Goal: Transaction & Acquisition: Purchase product/service

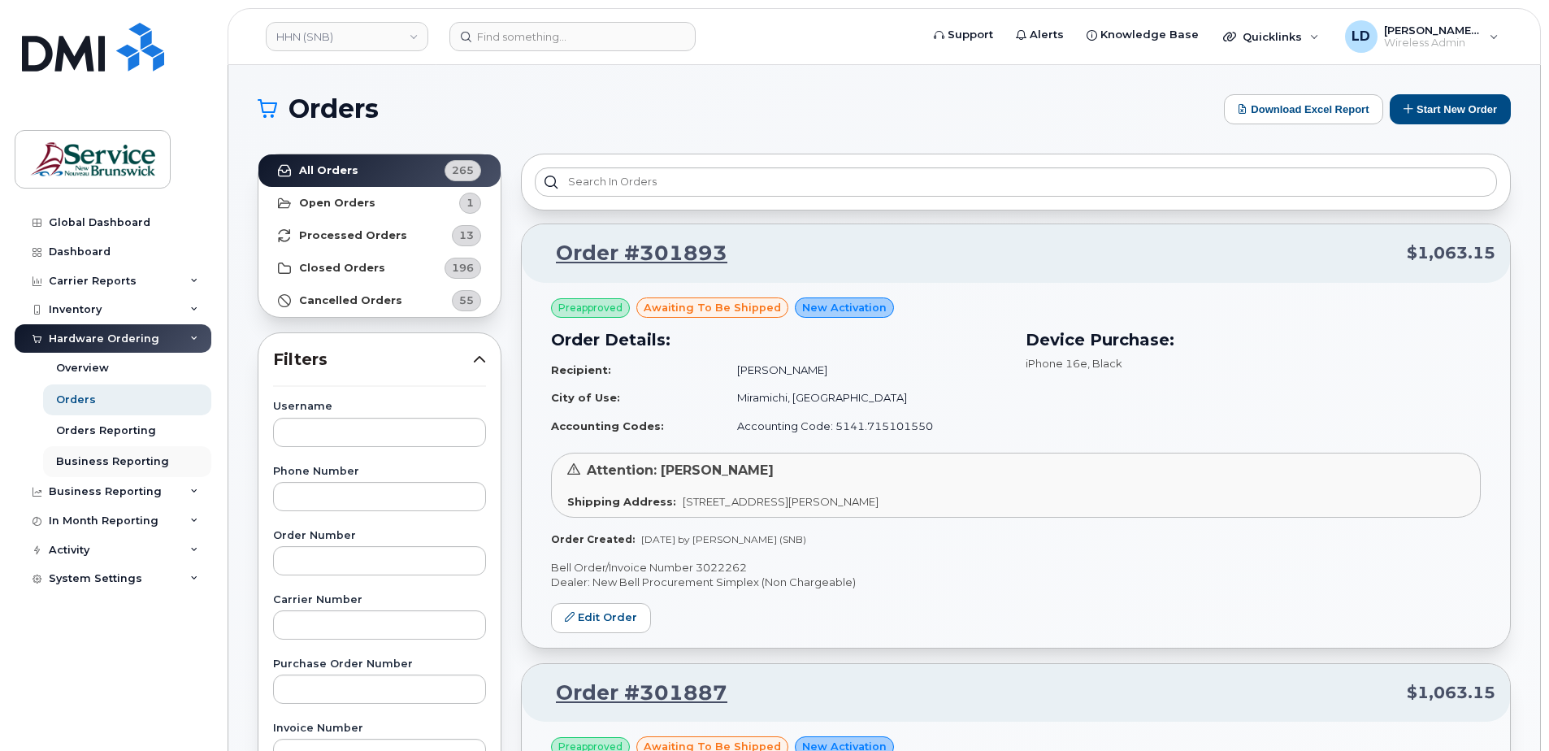
scroll to position [1108, 0]
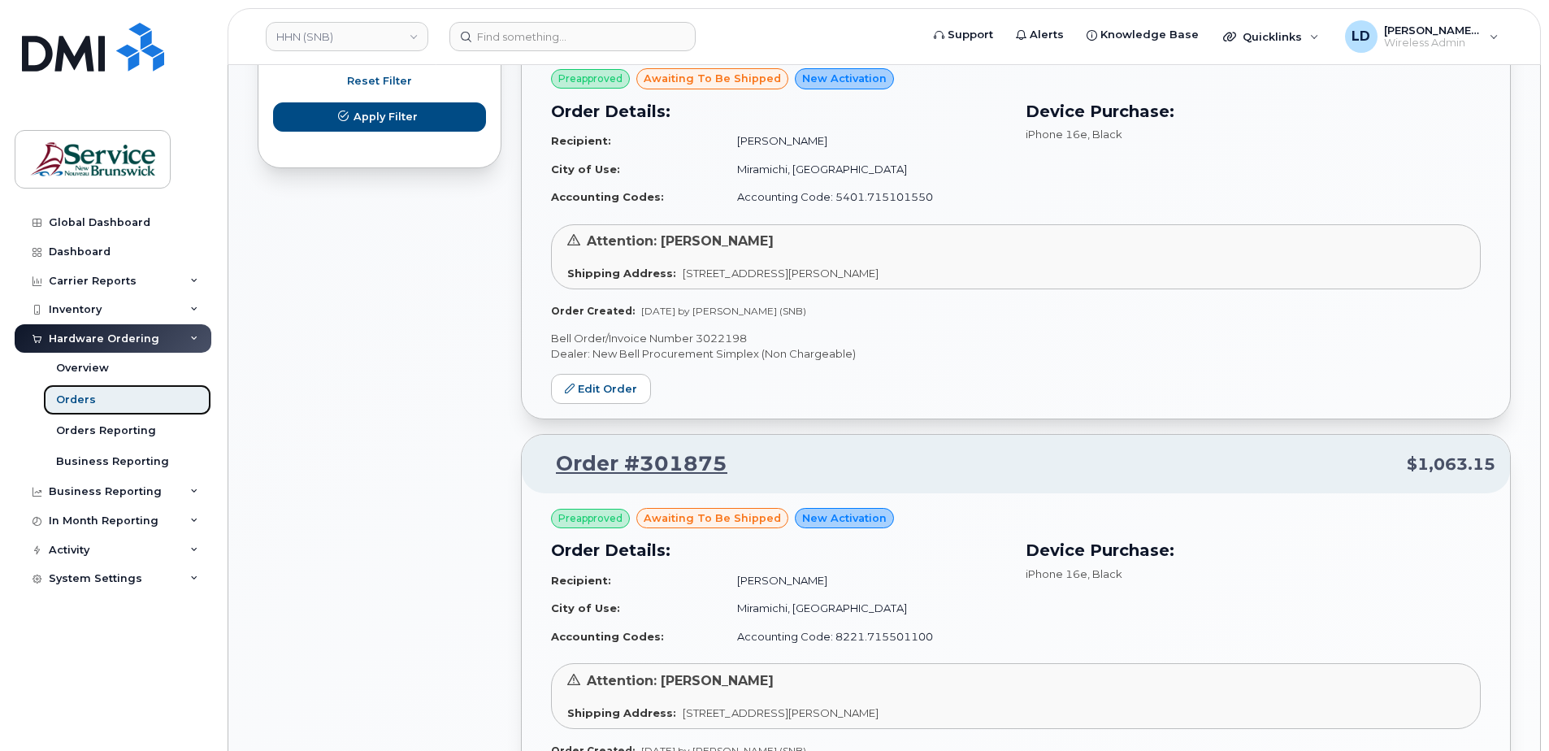
click at [70, 398] on div "Orders" at bounding box center [76, 400] width 40 height 15
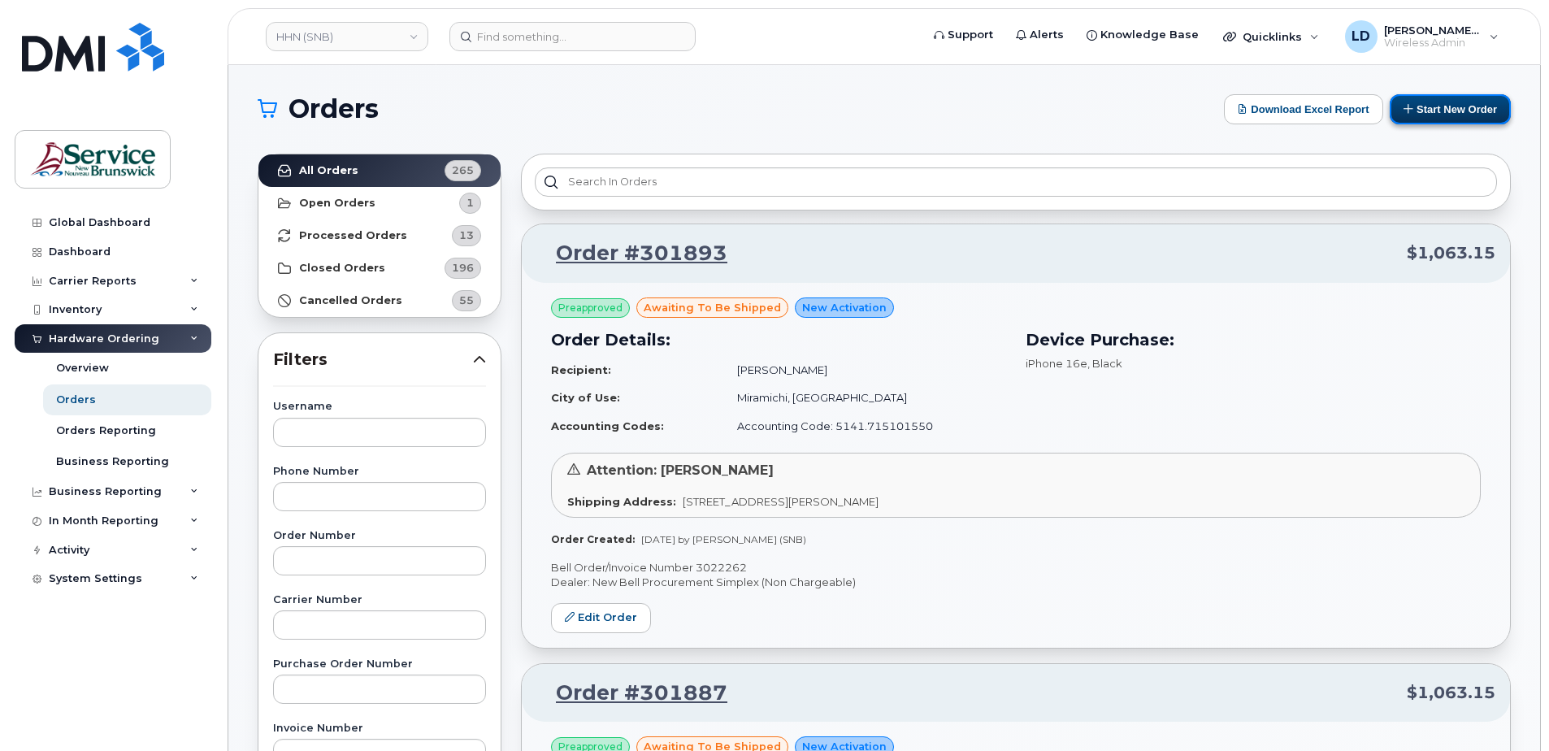
click at [1434, 110] on button "Start New Order" at bounding box center [1450, 109] width 121 height 30
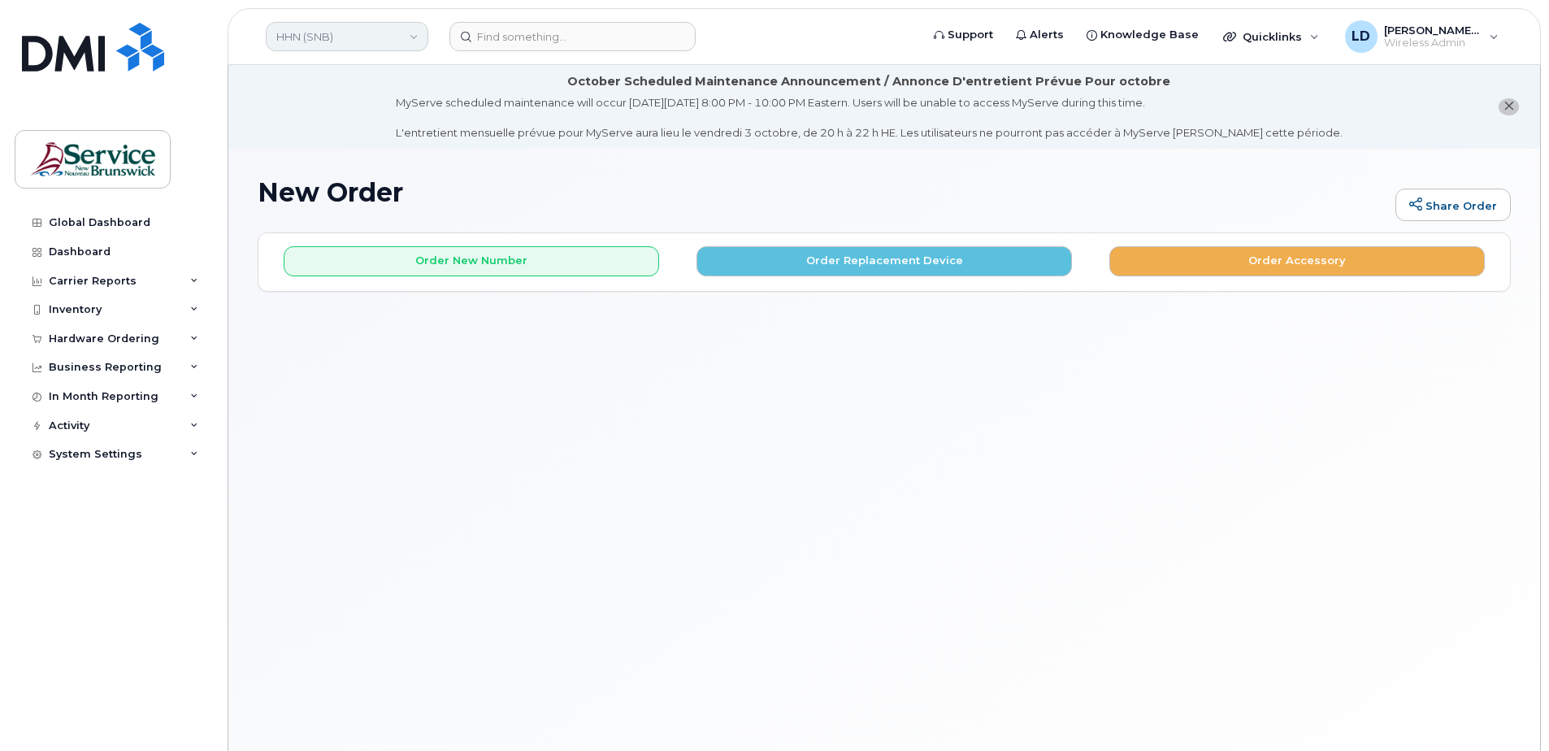
click at [414, 35] on link "HHN (SNB)" at bounding box center [347, 36] width 163 height 29
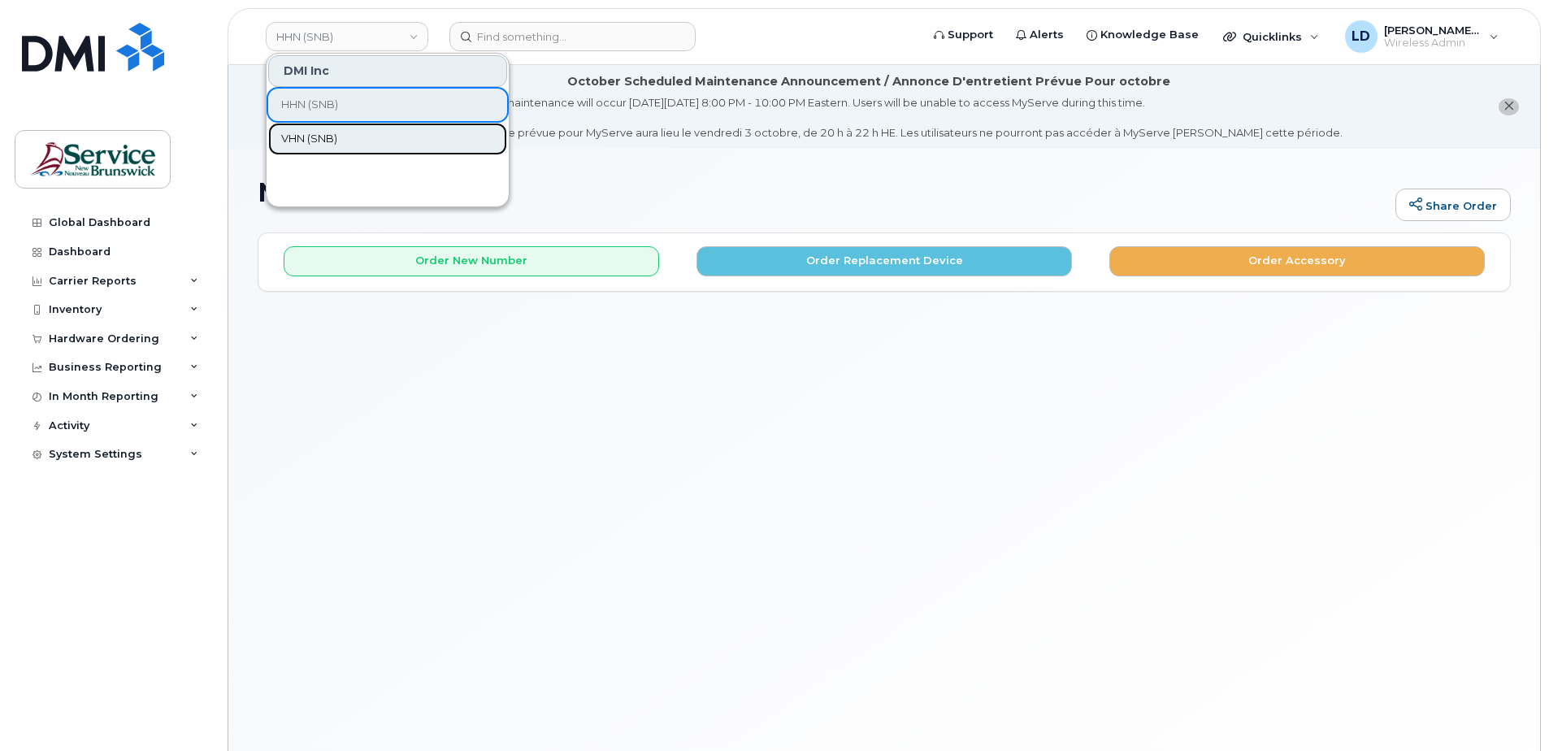
click at [311, 132] on span "VHN (SNB)" at bounding box center [309, 139] width 56 height 16
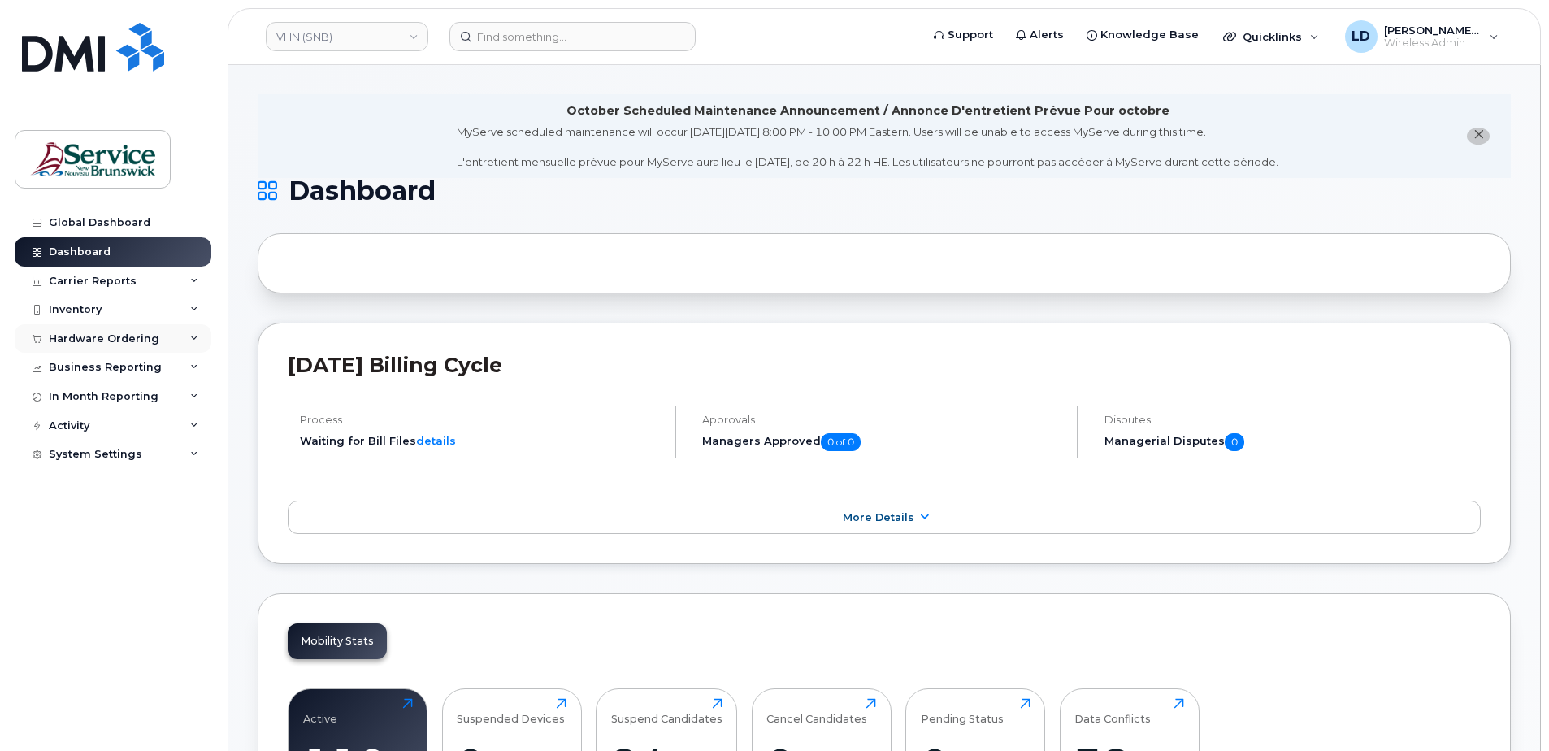
click at [58, 337] on div "Hardware Ordering" at bounding box center [104, 338] width 111 height 13
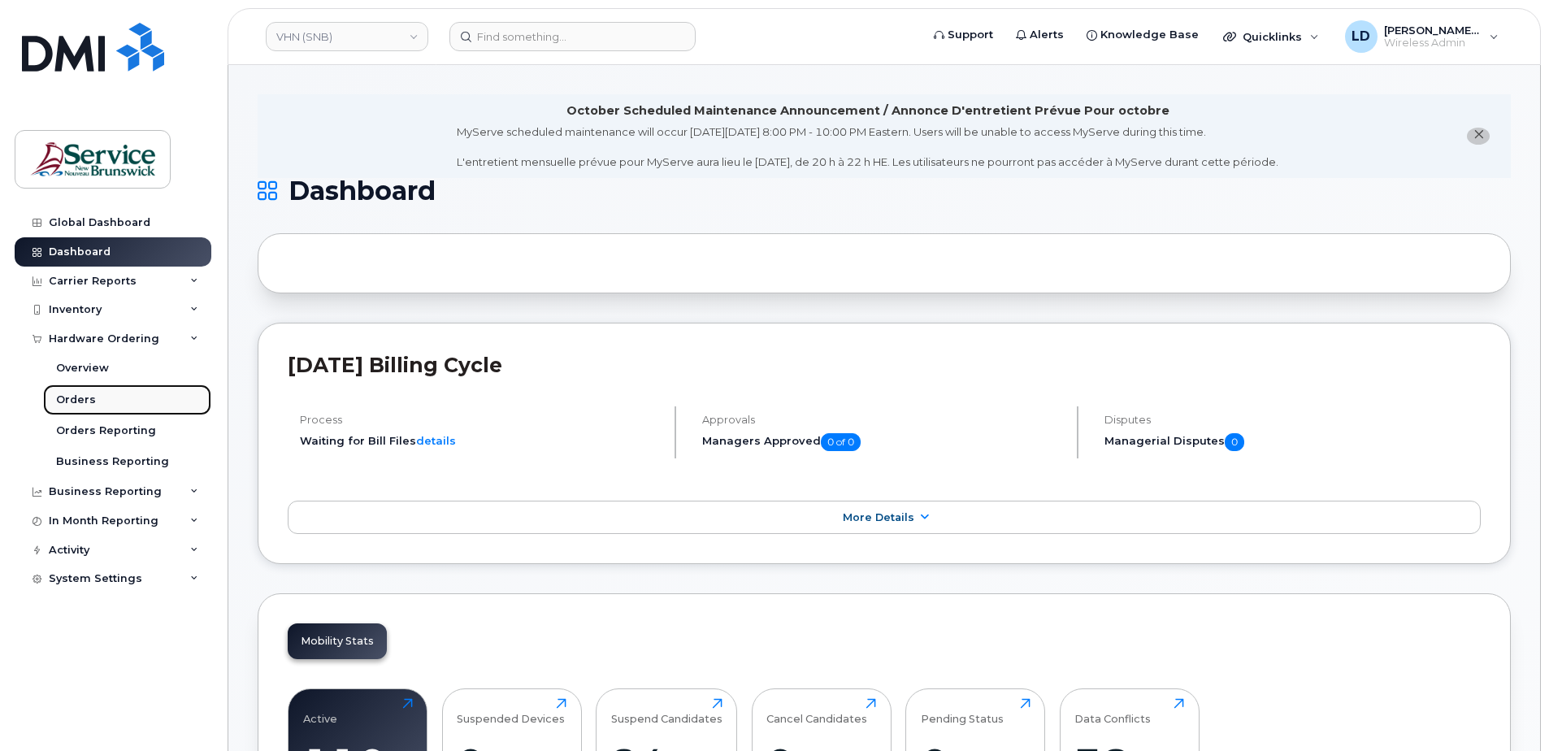
click at [68, 396] on div "Orders" at bounding box center [76, 400] width 40 height 15
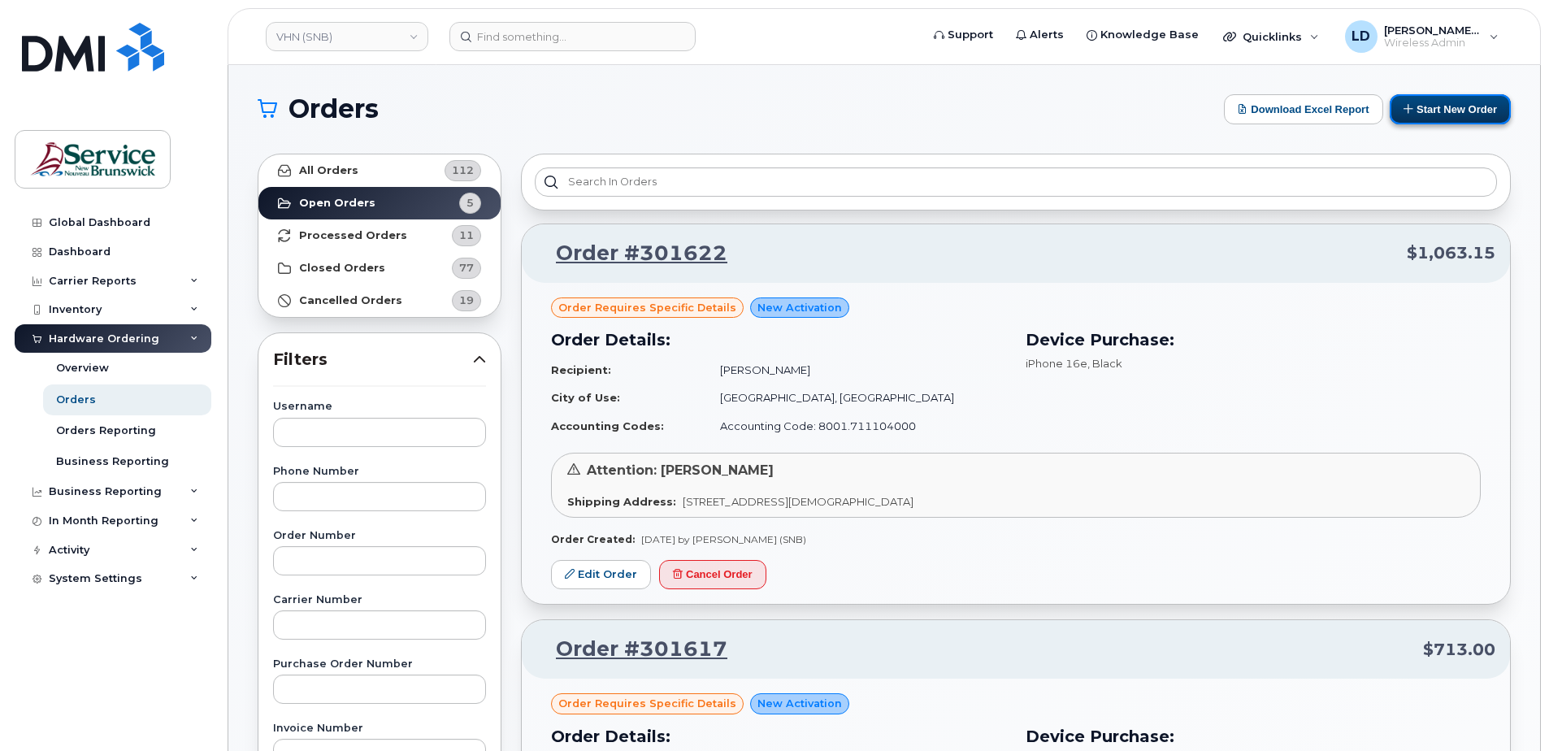
click at [1441, 106] on button "Start New Order" at bounding box center [1450, 109] width 121 height 30
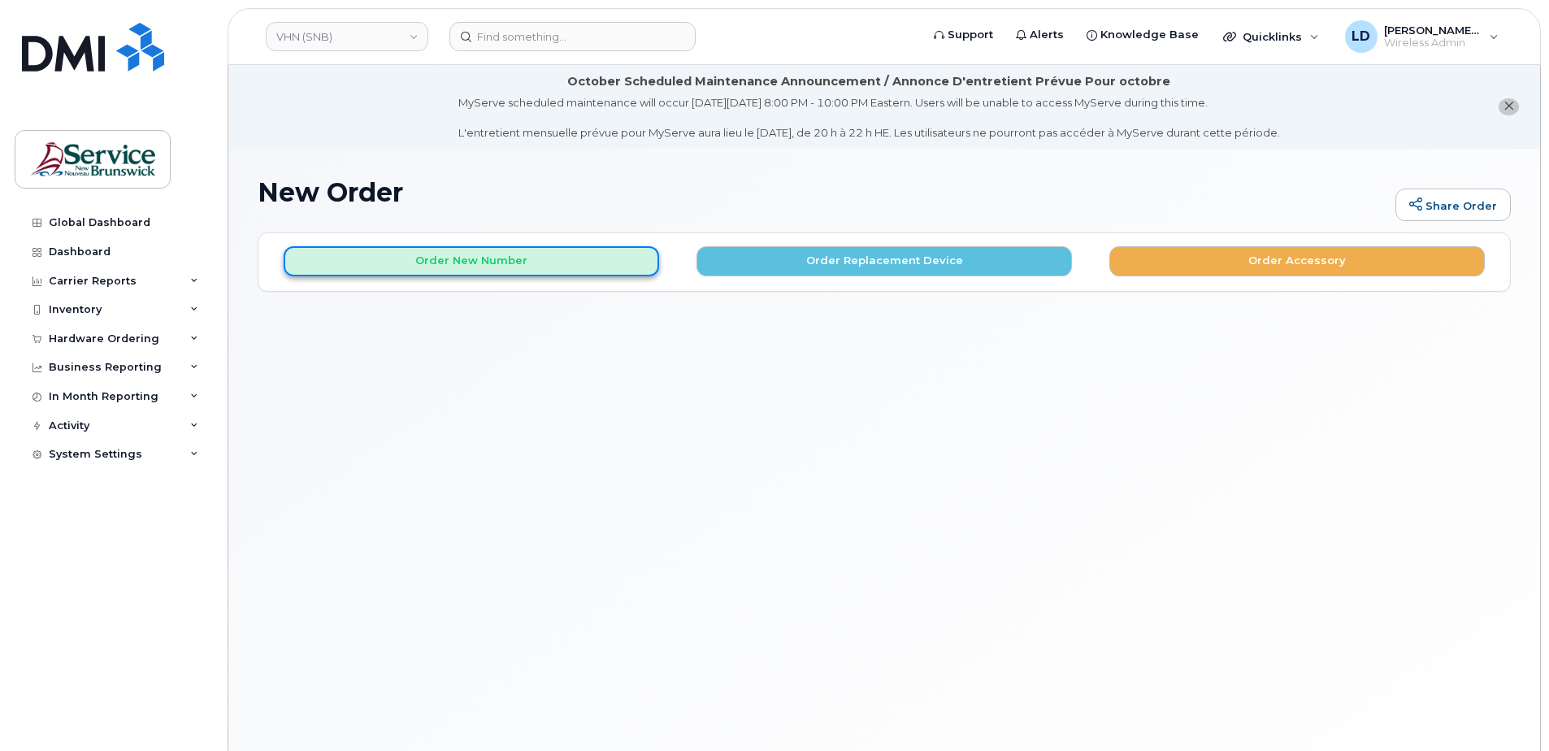
click at [477, 261] on button "Order New Number" at bounding box center [471, 261] width 375 height 30
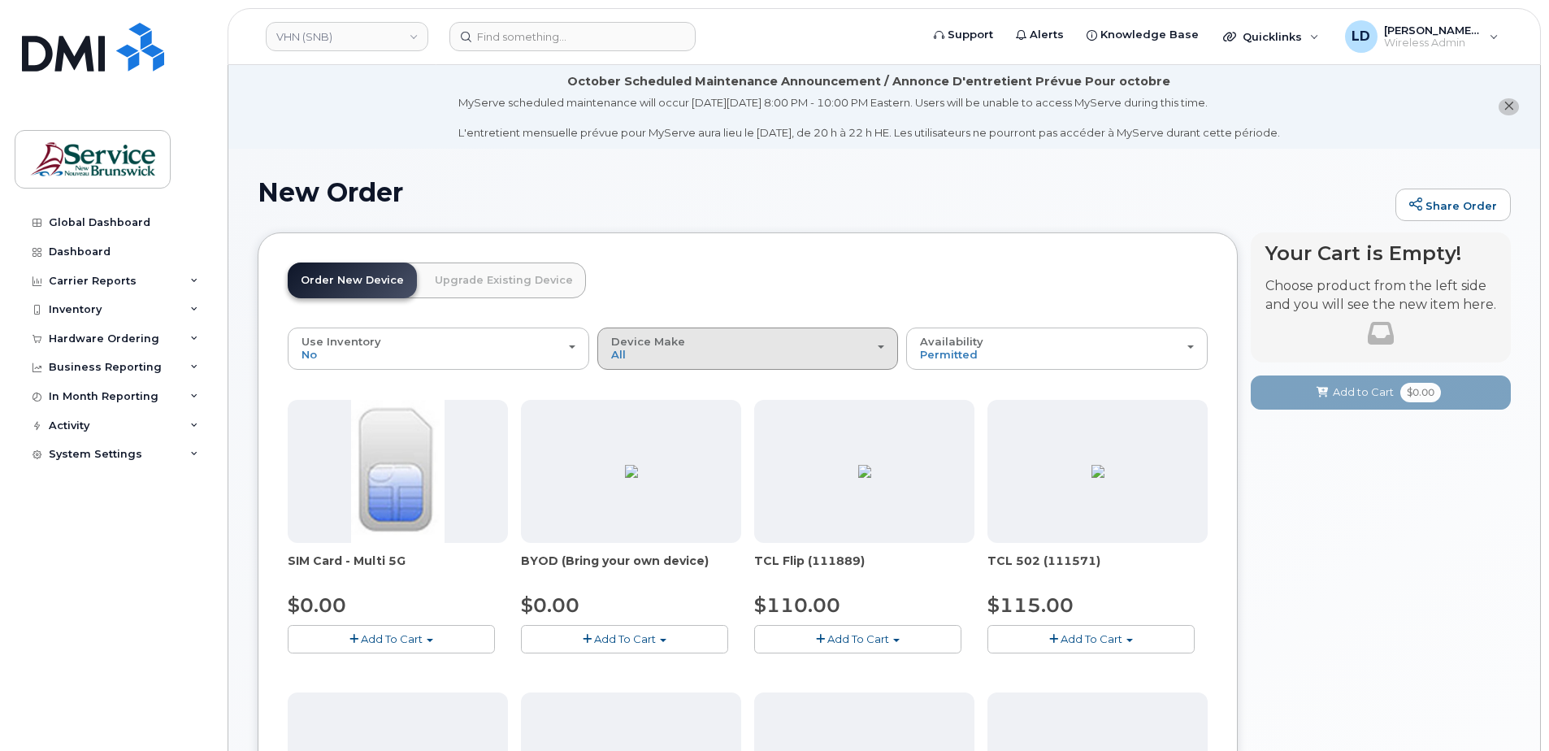
click at [748, 352] on div "Device Make All Aircard Android Cell Phone iPhone Tablet" at bounding box center [748, 348] width 274 height 25
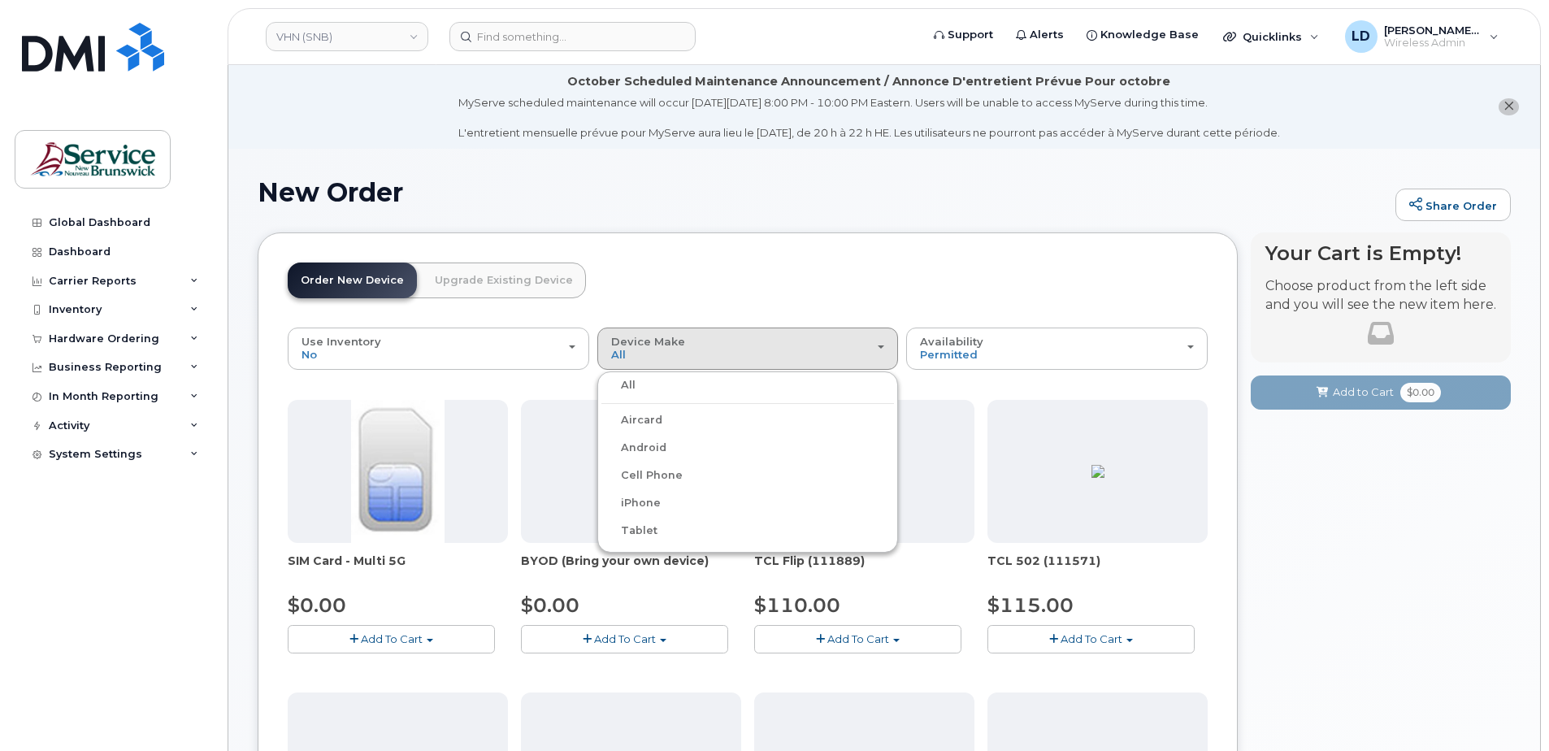
click at [644, 501] on label "iPhone" at bounding box center [630, 503] width 59 height 20
click at [0, 0] on input "iPhone" at bounding box center [0, 0] width 0 height 0
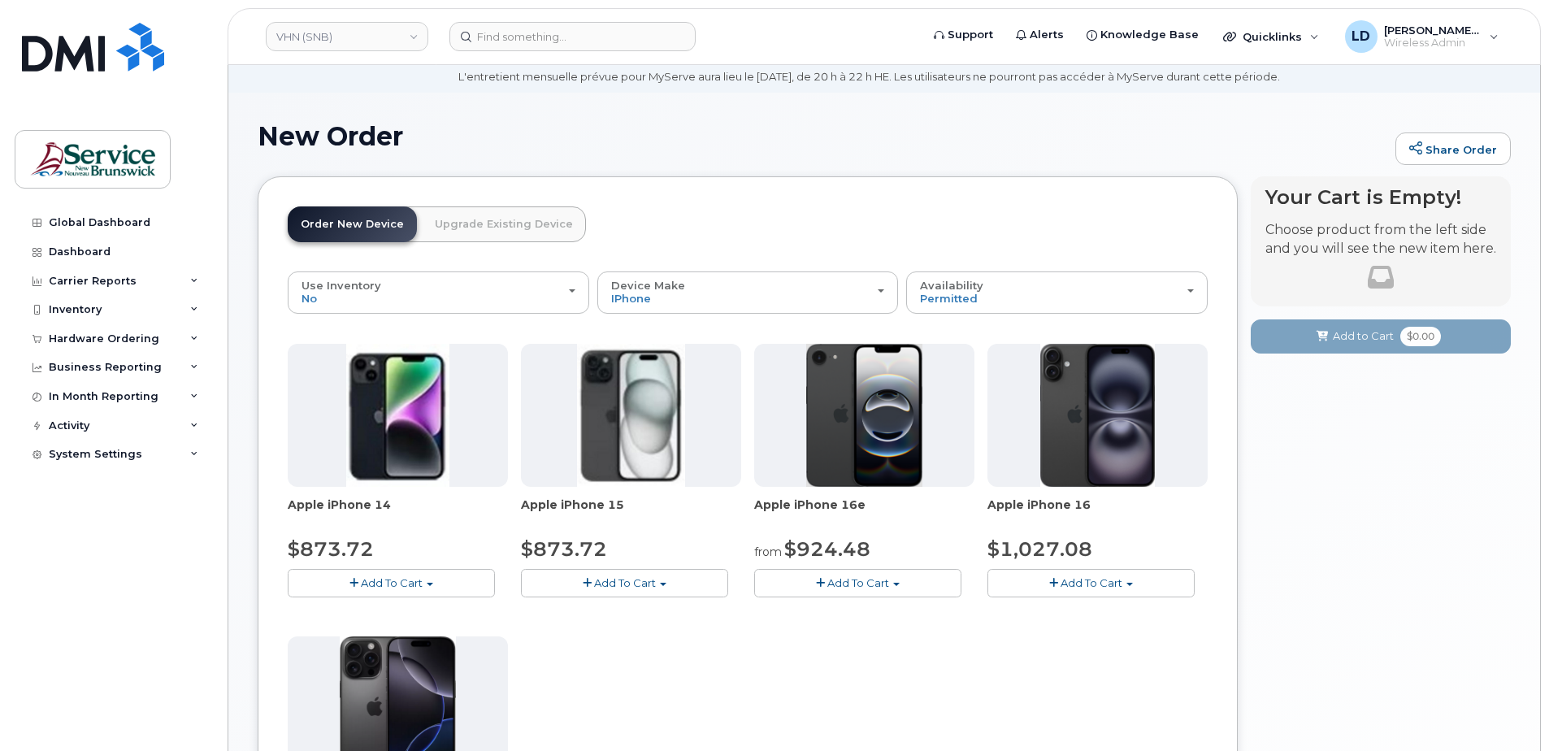
scroll to position [163, 0]
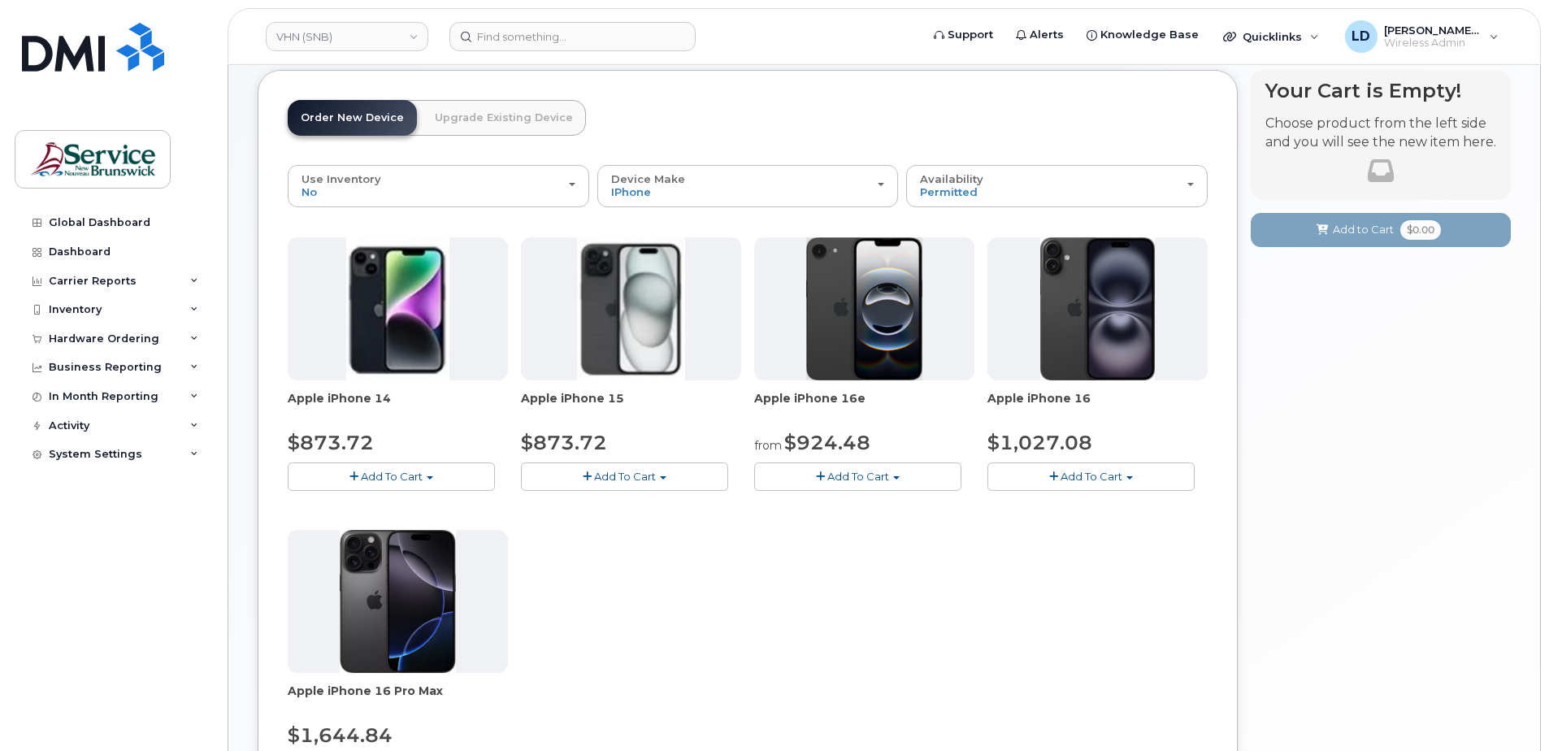
click at [846, 477] on span "Add To Cart" at bounding box center [858, 476] width 62 height 13
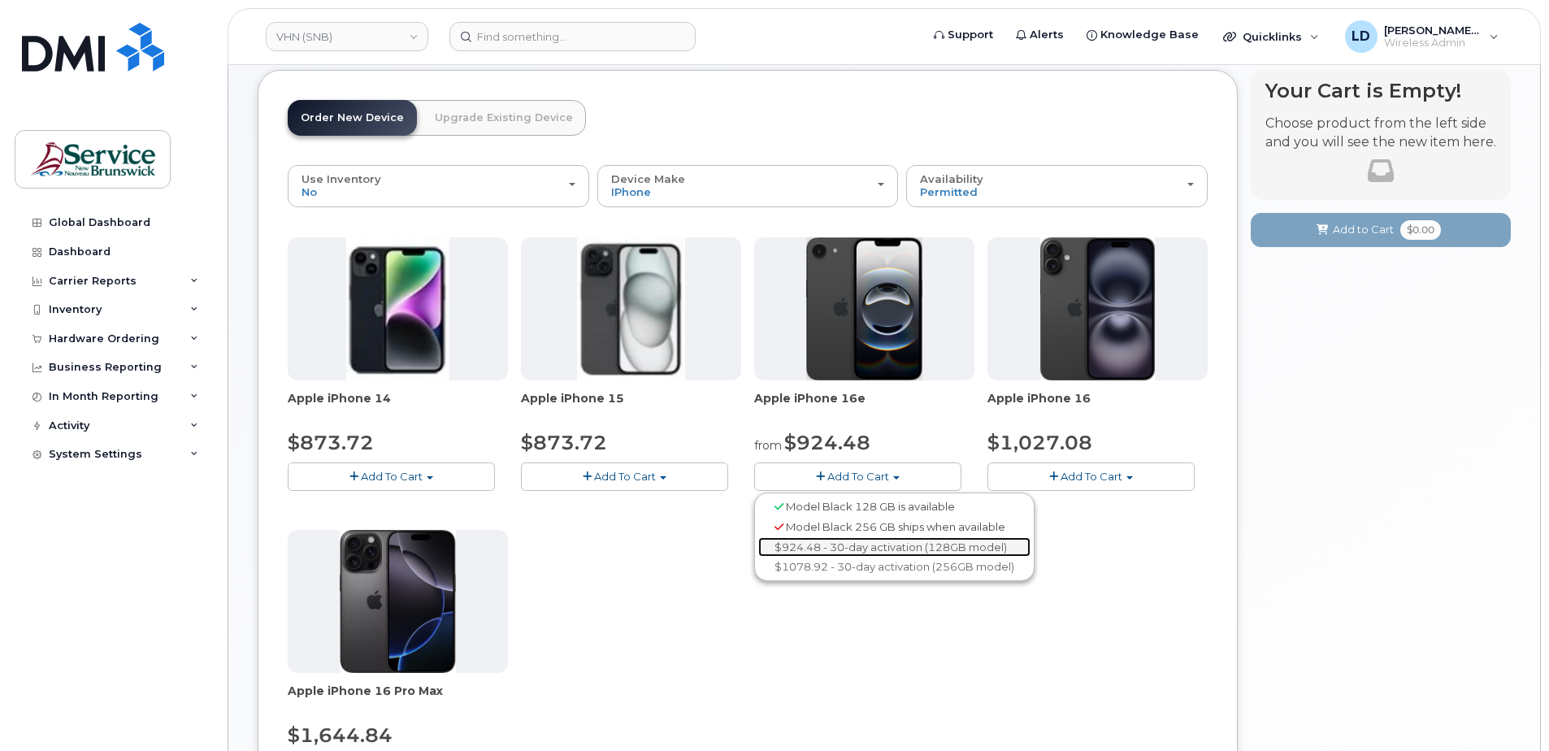
click at [839, 548] on link "$924.48 - 30-day activation (128GB model)" at bounding box center [894, 547] width 272 height 20
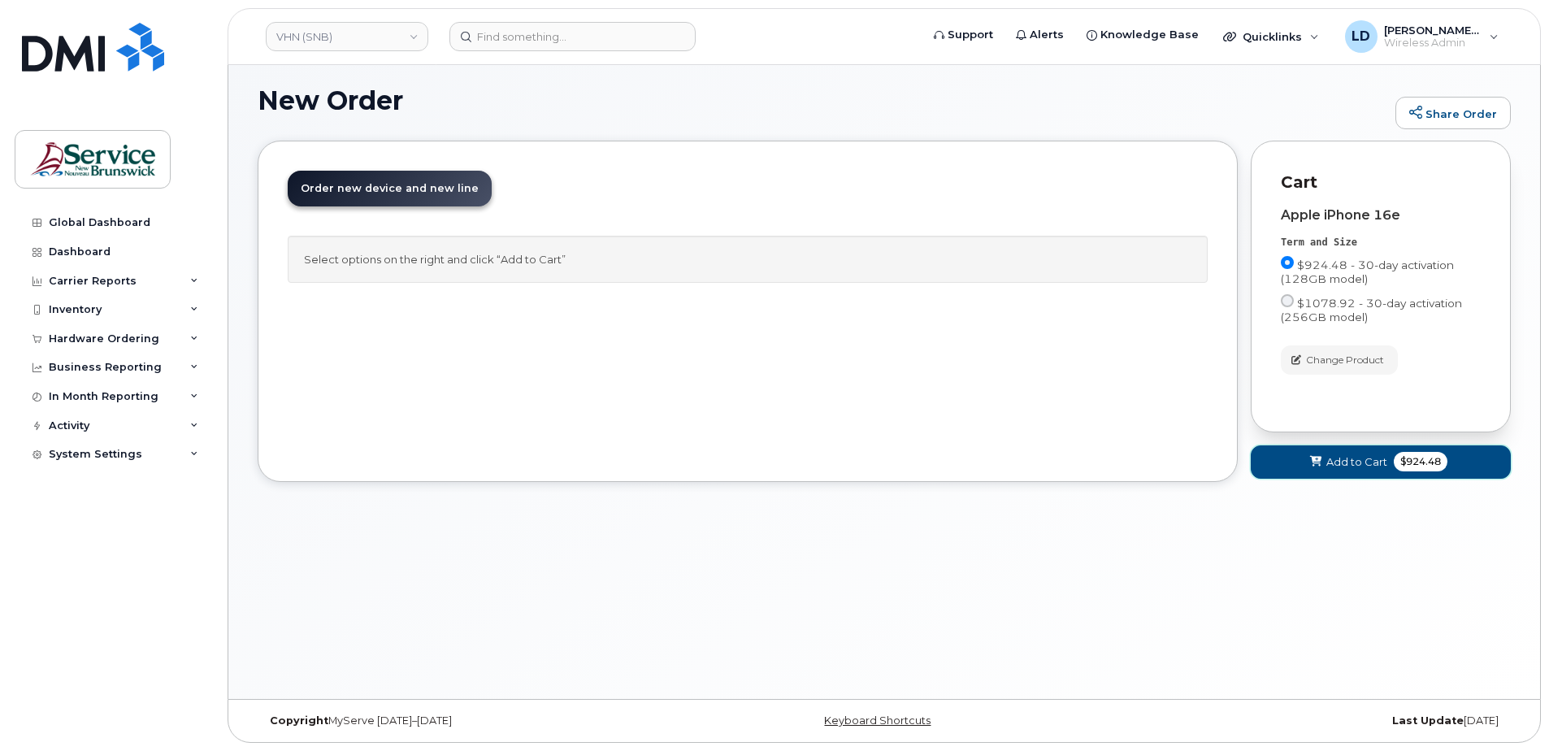
click at [1333, 461] on span "Add to Cart" at bounding box center [1356, 461] width 61 height 15
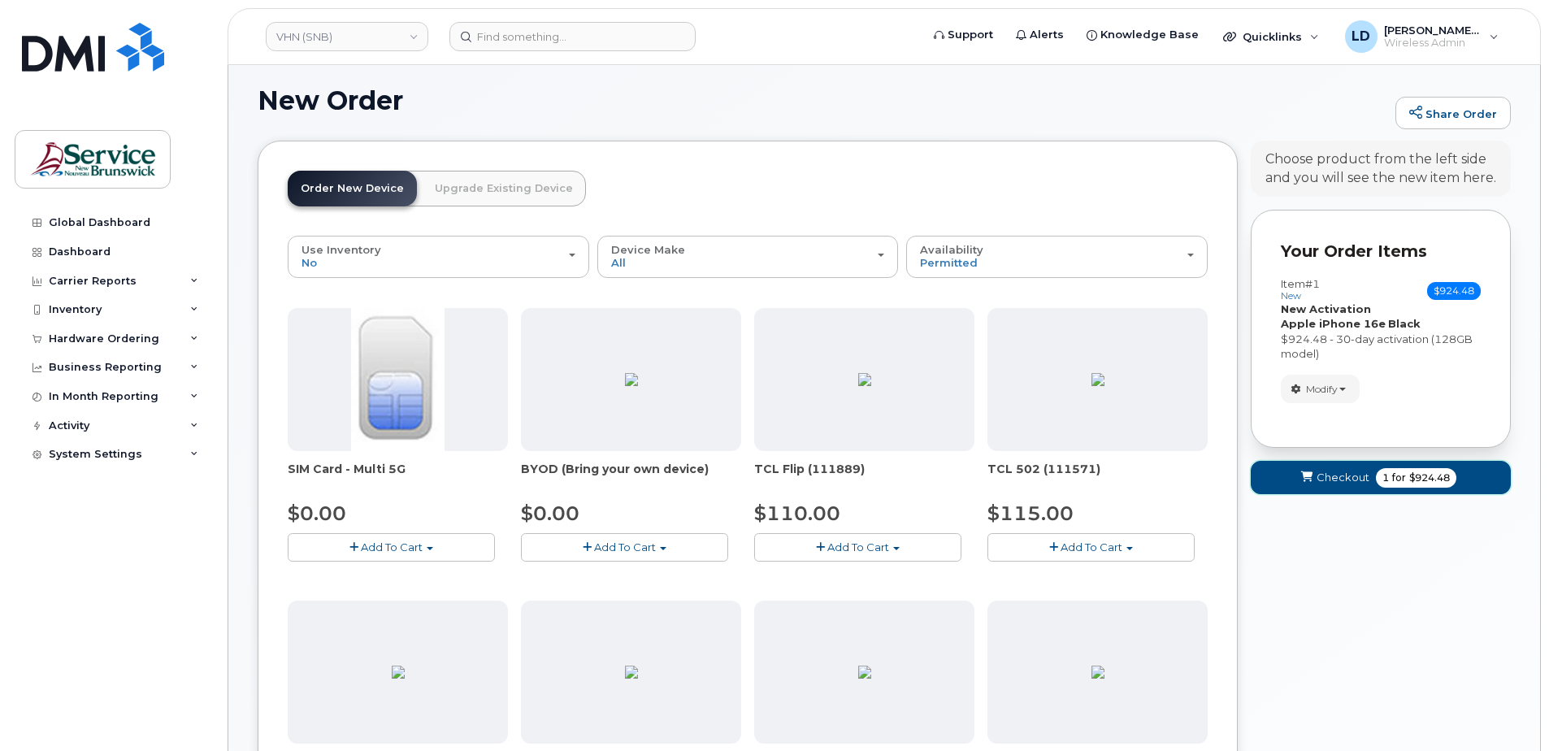
click at [1329, 476] on span "Checkout" at bounding box center [1342, 477] width 53 height 15
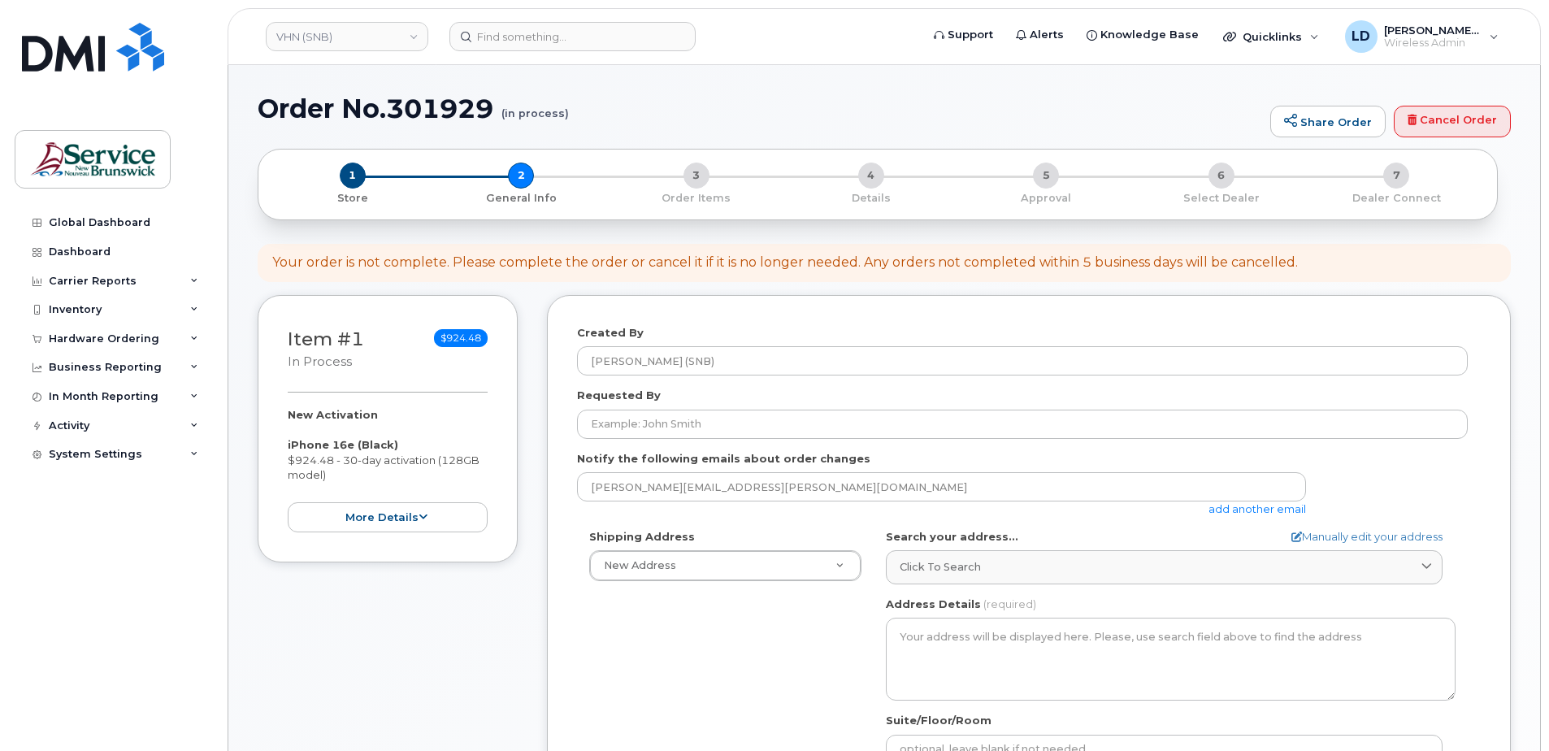
select select
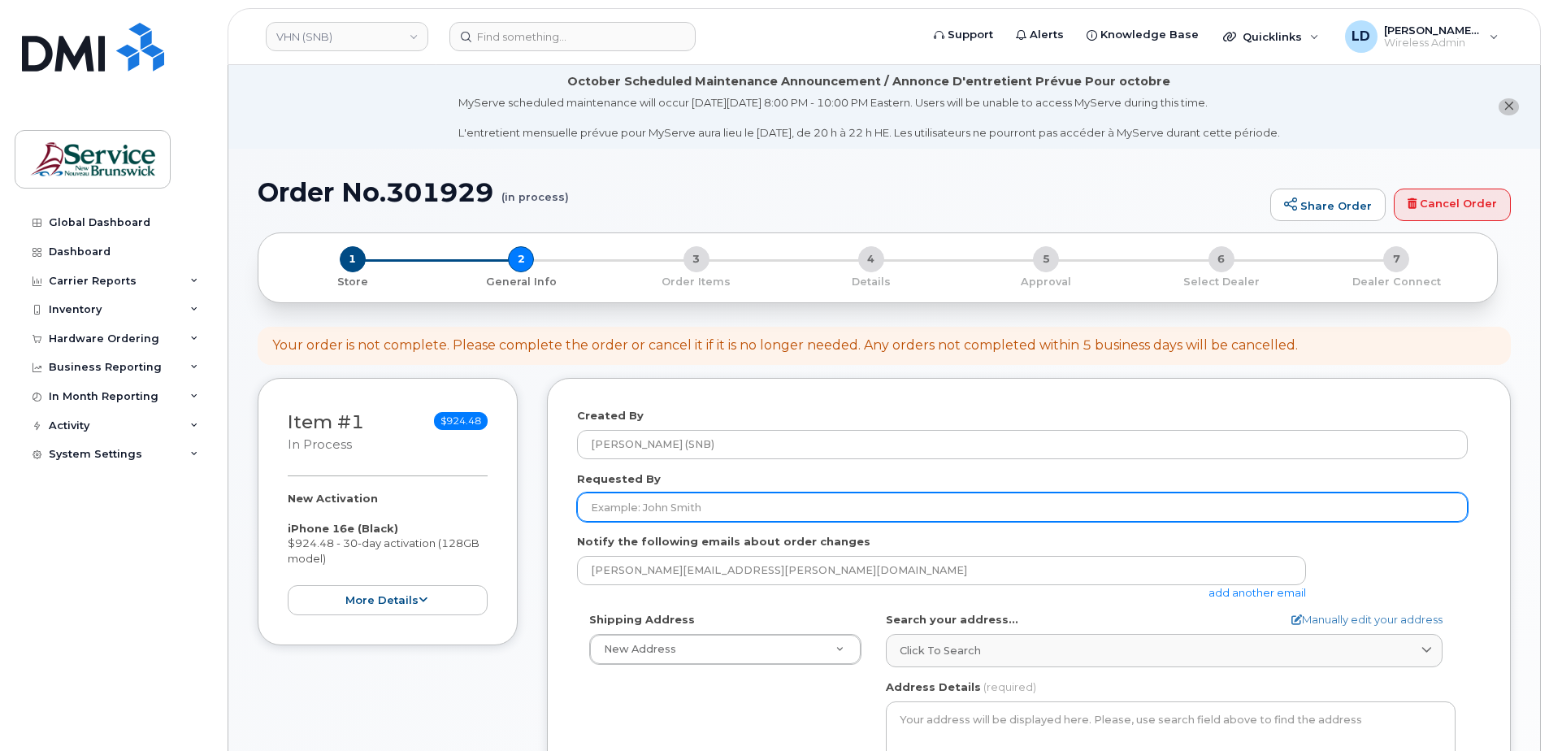
click at [610, 505] on input "Requested By" at bounding box center [1022, 506] width 891 height 29
paste input "[PERSON_NAME]"
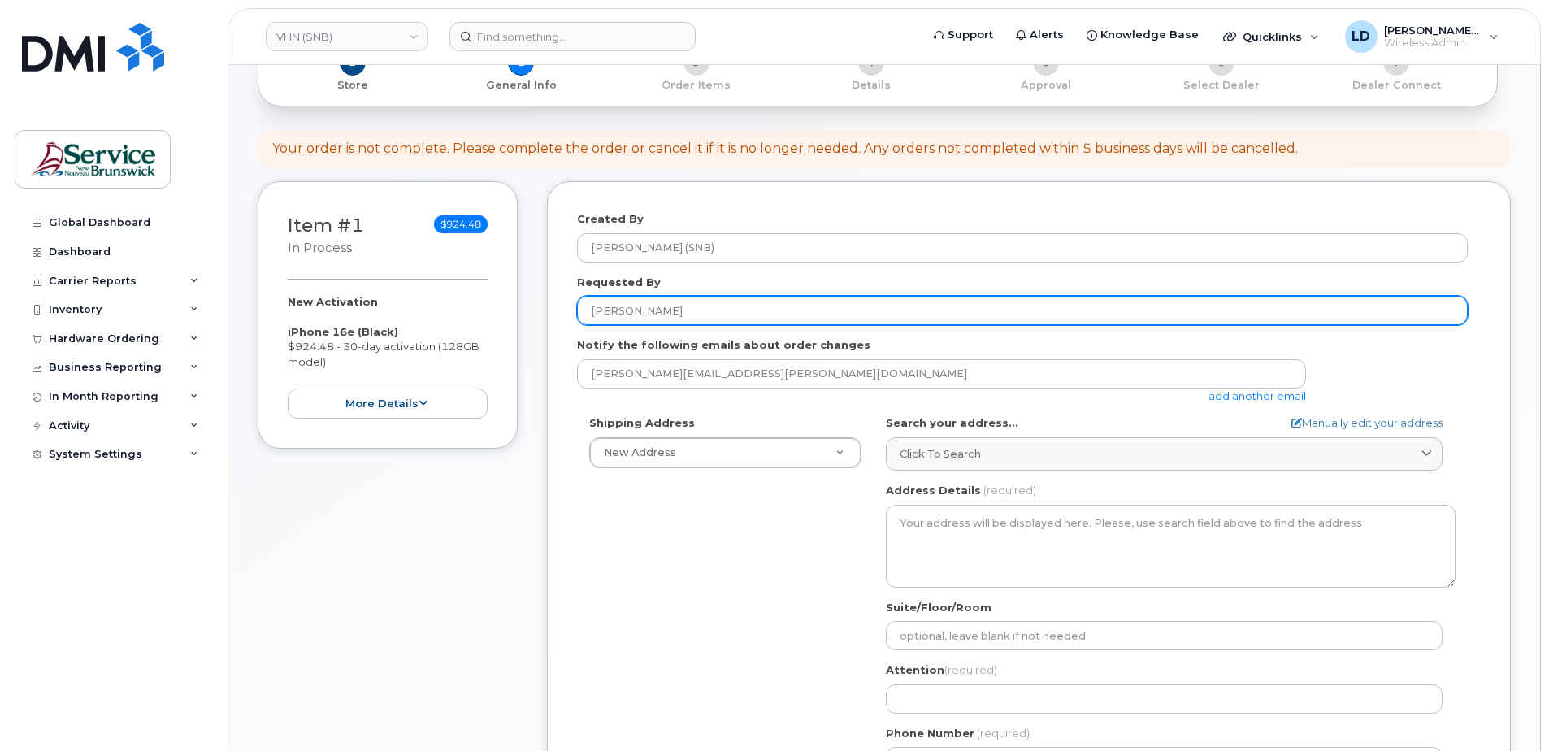
scroll to position [244, 0]
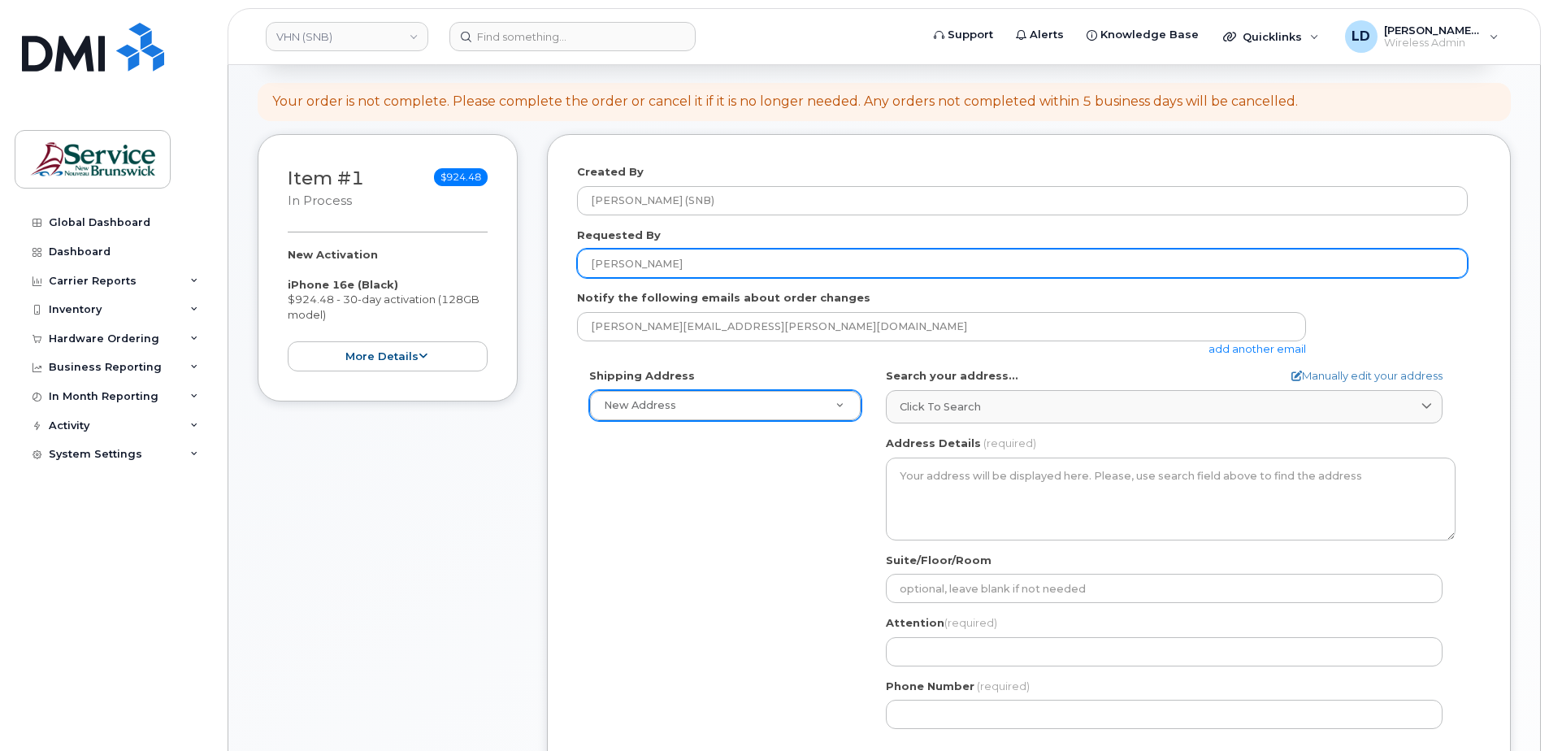
type input "[PERSON_NAME]"
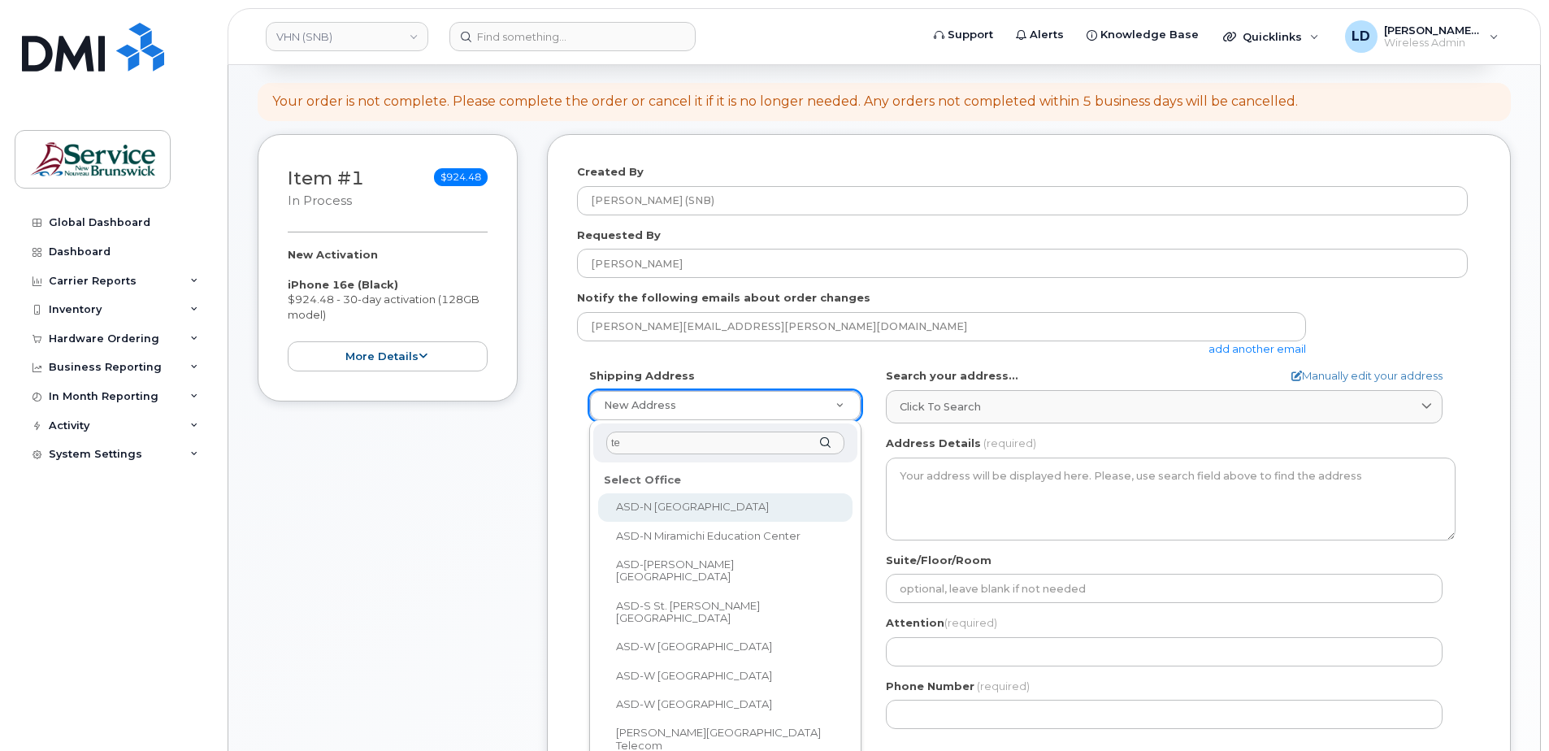
type input "t"
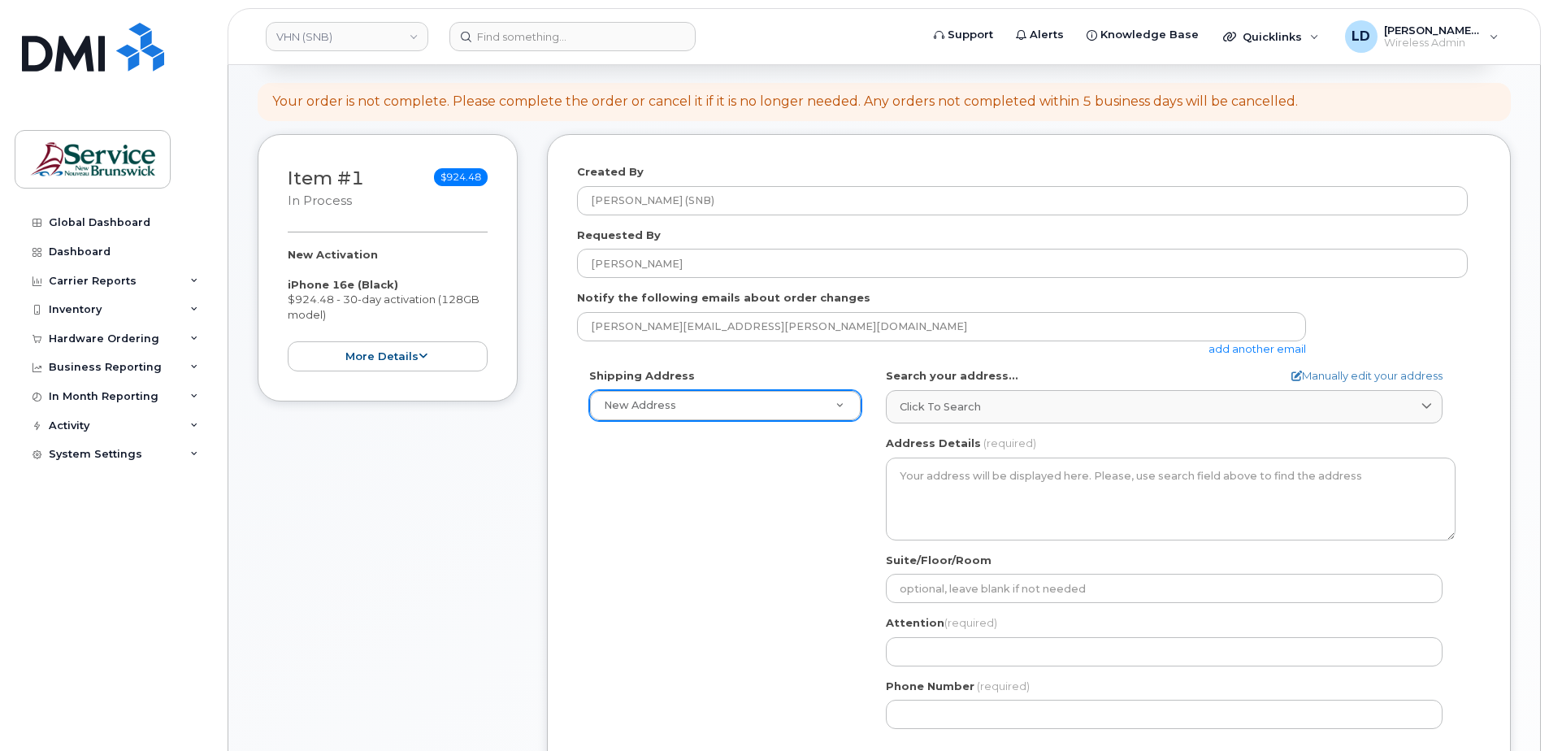
click at [904, 400] on span "Click to search" at bounding box center [940, 406] width 81 height 15
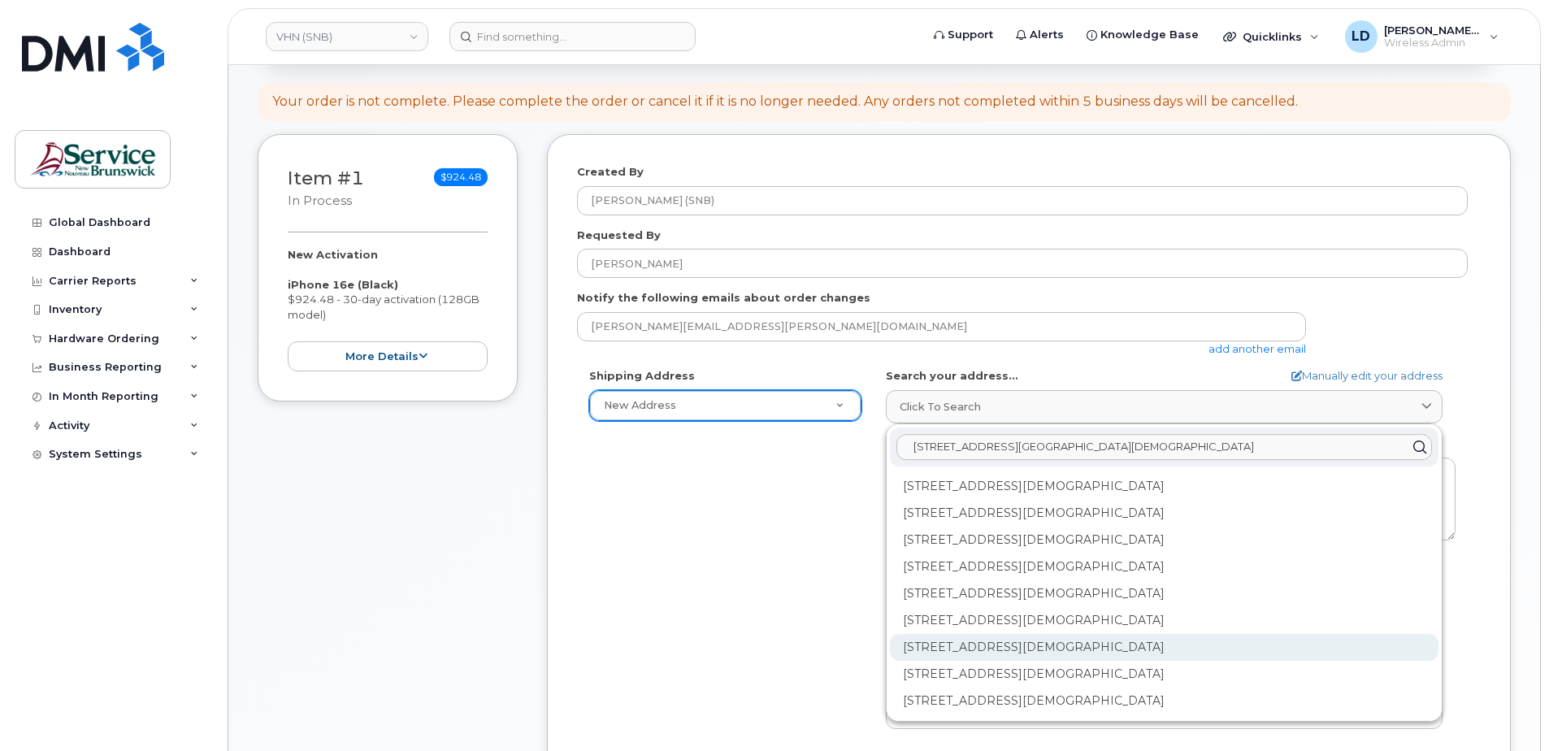
type input "[STREET_ADDRESS][GEOGRAPHIC_DATA][DEMOGRAPHIC_DATA]"
click at [916, 646] on div "[STREET_ADDRESS][DEMOGRAPHIC_DATA]" at bounding box center [1164, 647] width 549 height 27
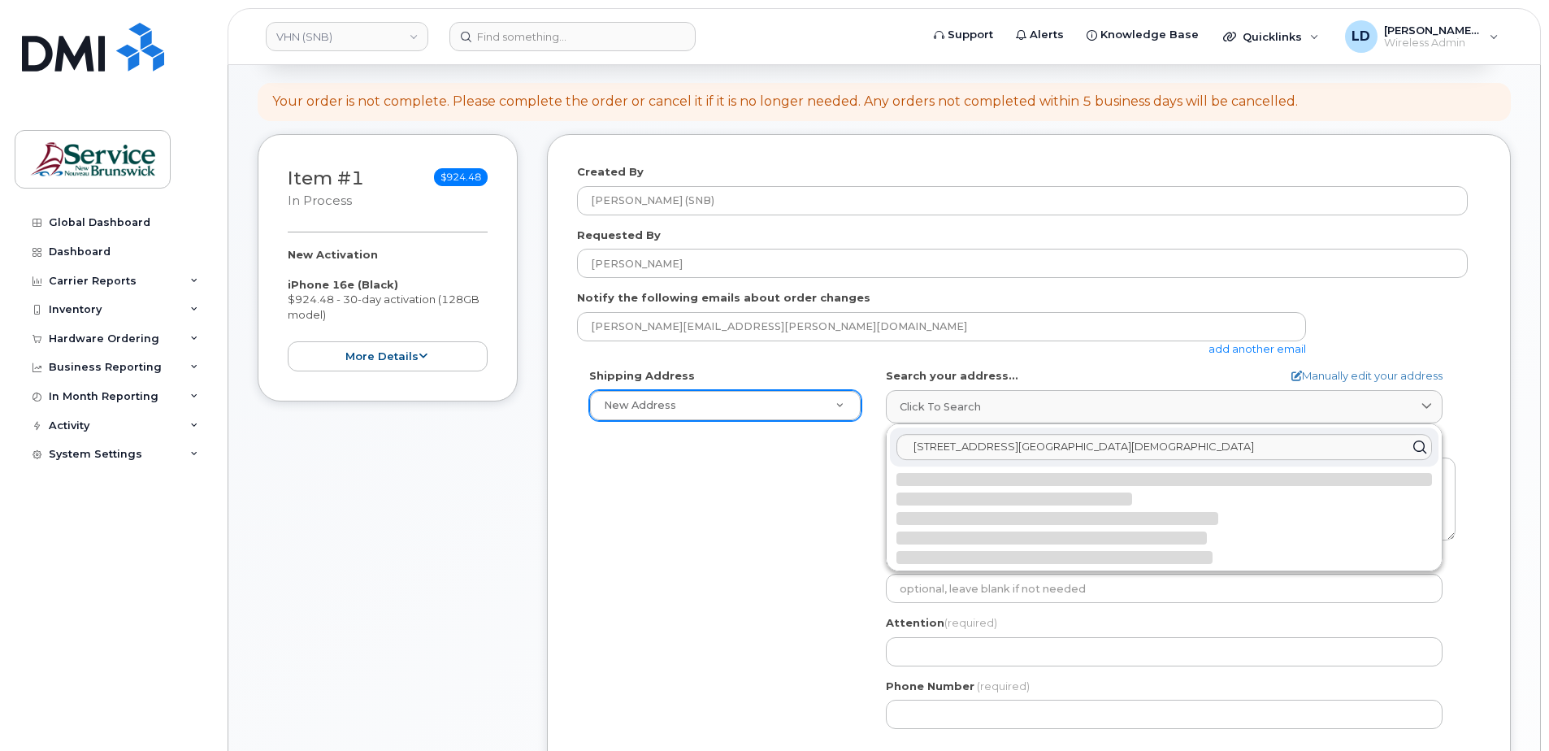
select select
type textarea "[STREET_ADDRESS][DEMOGRAPHIC_DATA]"
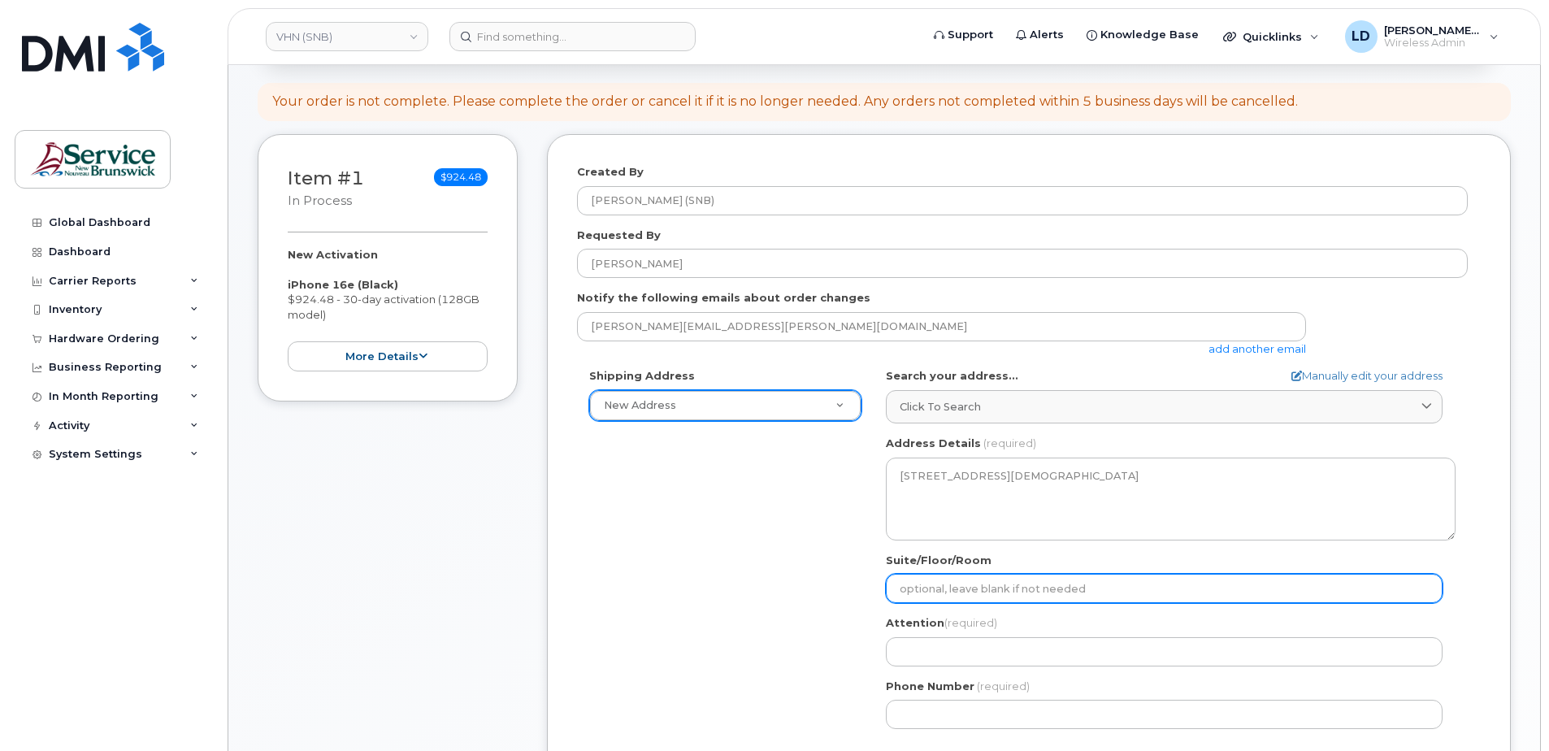
click at [922, 581] on input "Suite/Floor/Room" at bounding box center [1164, 588] width 557 height 29
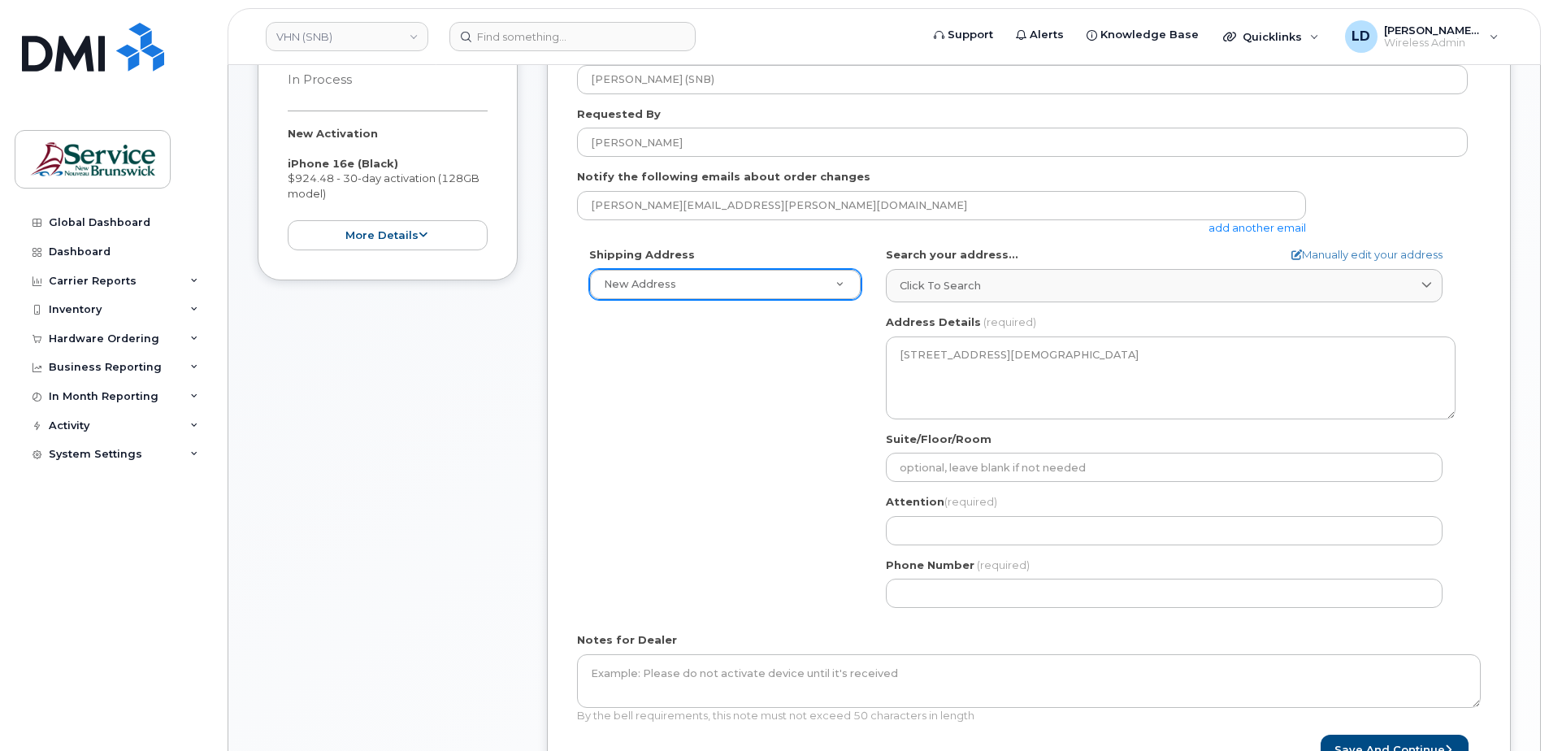
scroll to position [406, 0]
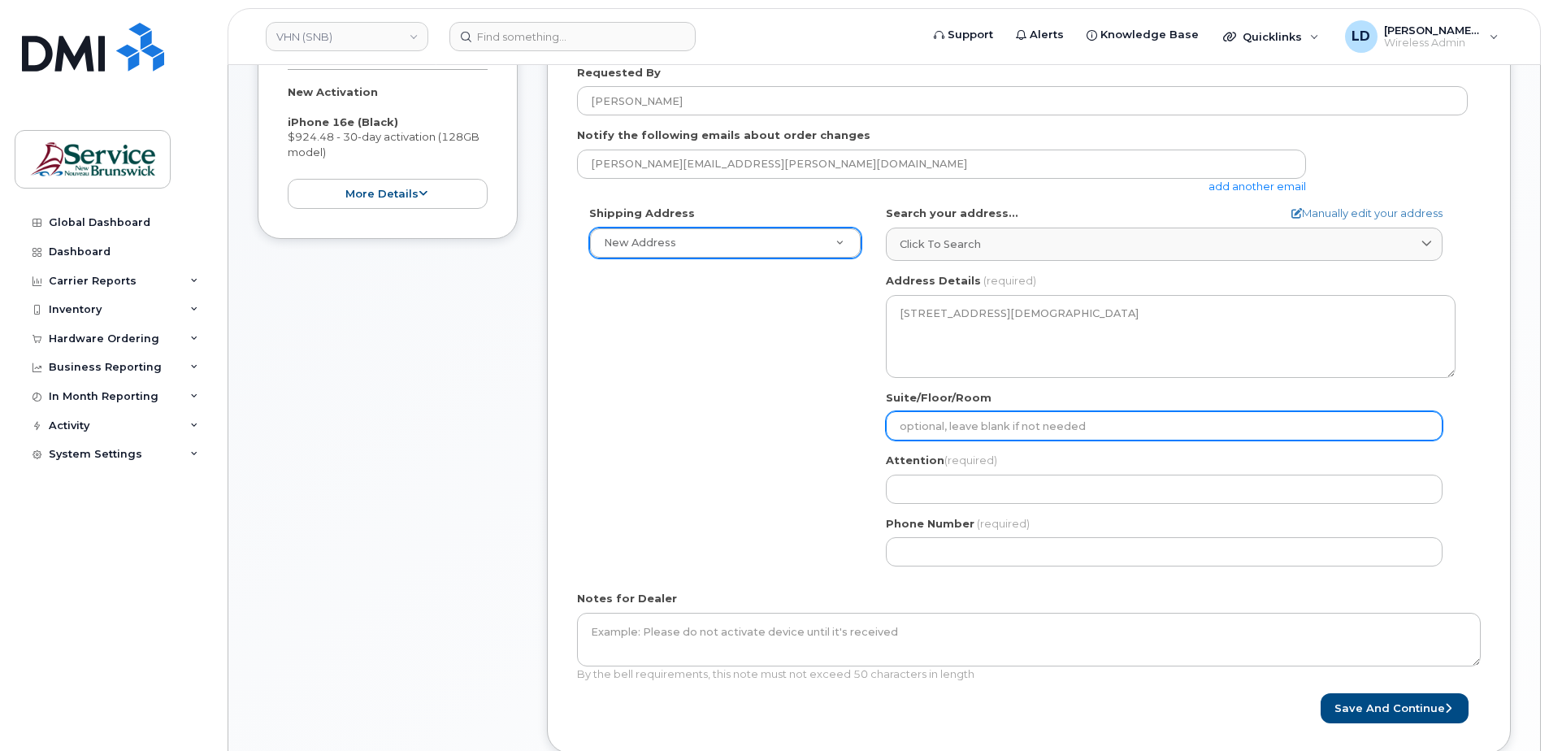
click at [917, 427] on input "Suite/Floor/Room" at bounding box center [1164, 425] width 557 height 29
paste input "WO0000000492810"
select select
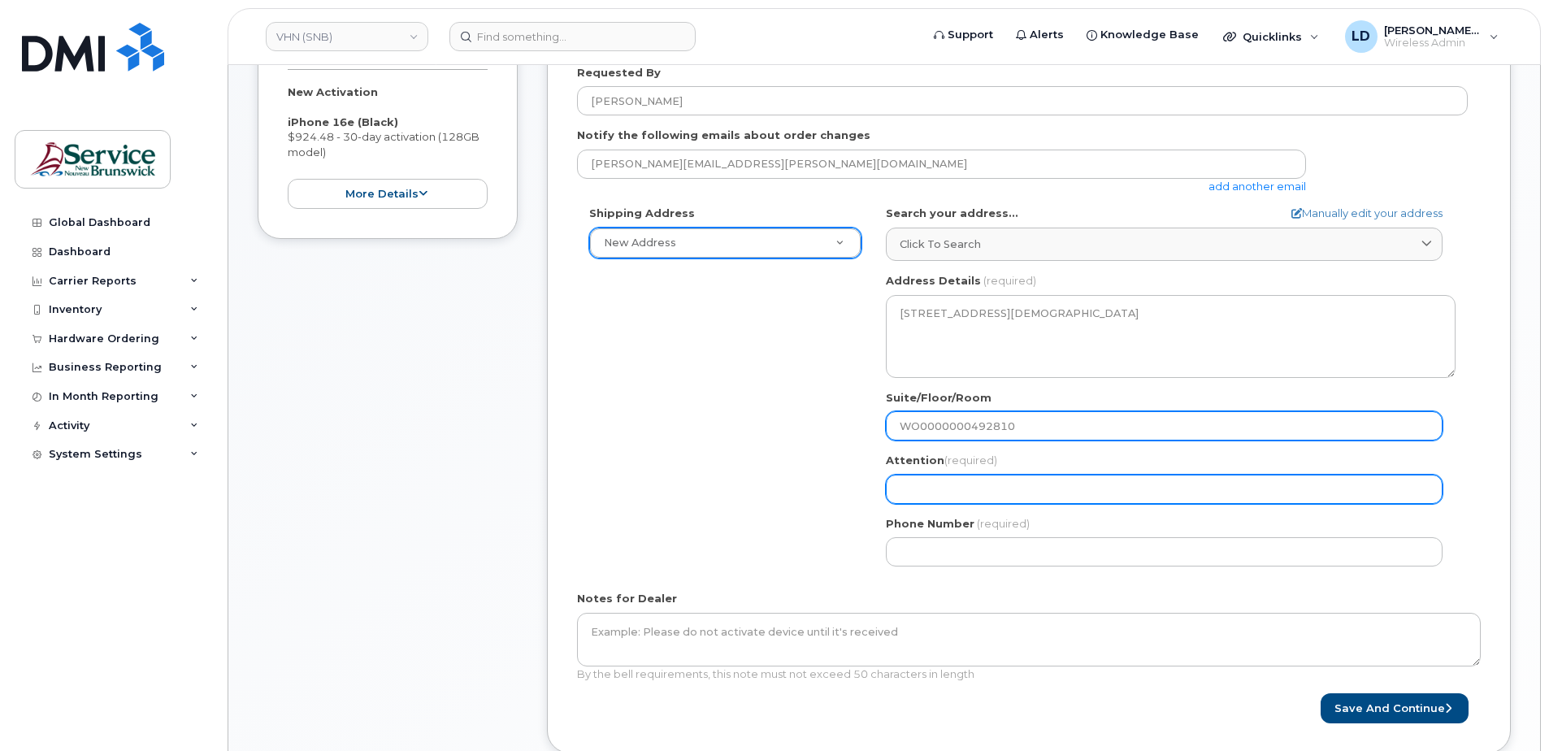
type input "WO0000000492810"
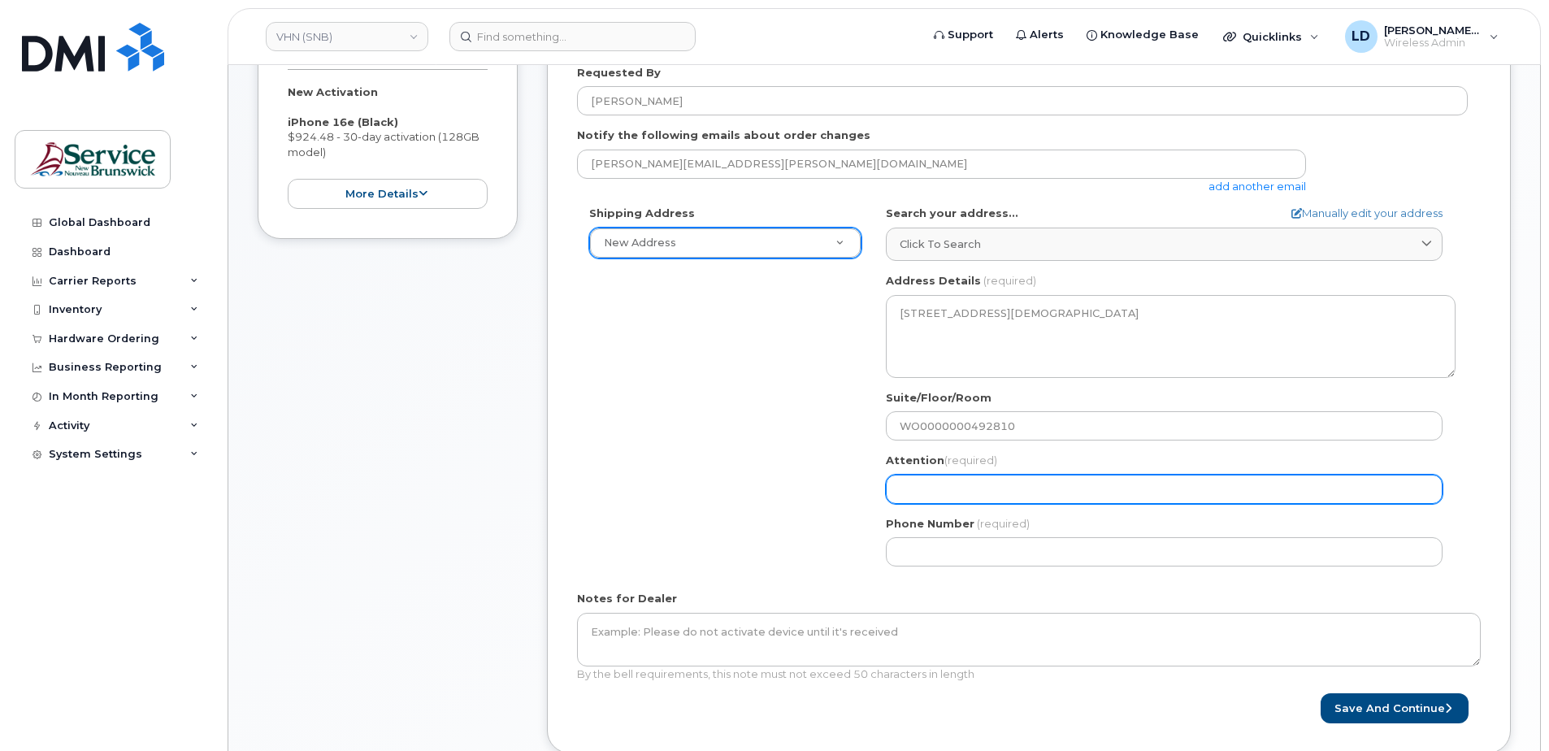
click at [899, 489] on input "Attention (required)" at bounding box center [1164, 489] width 557 height 29
type input "[PERSON_NAME]"
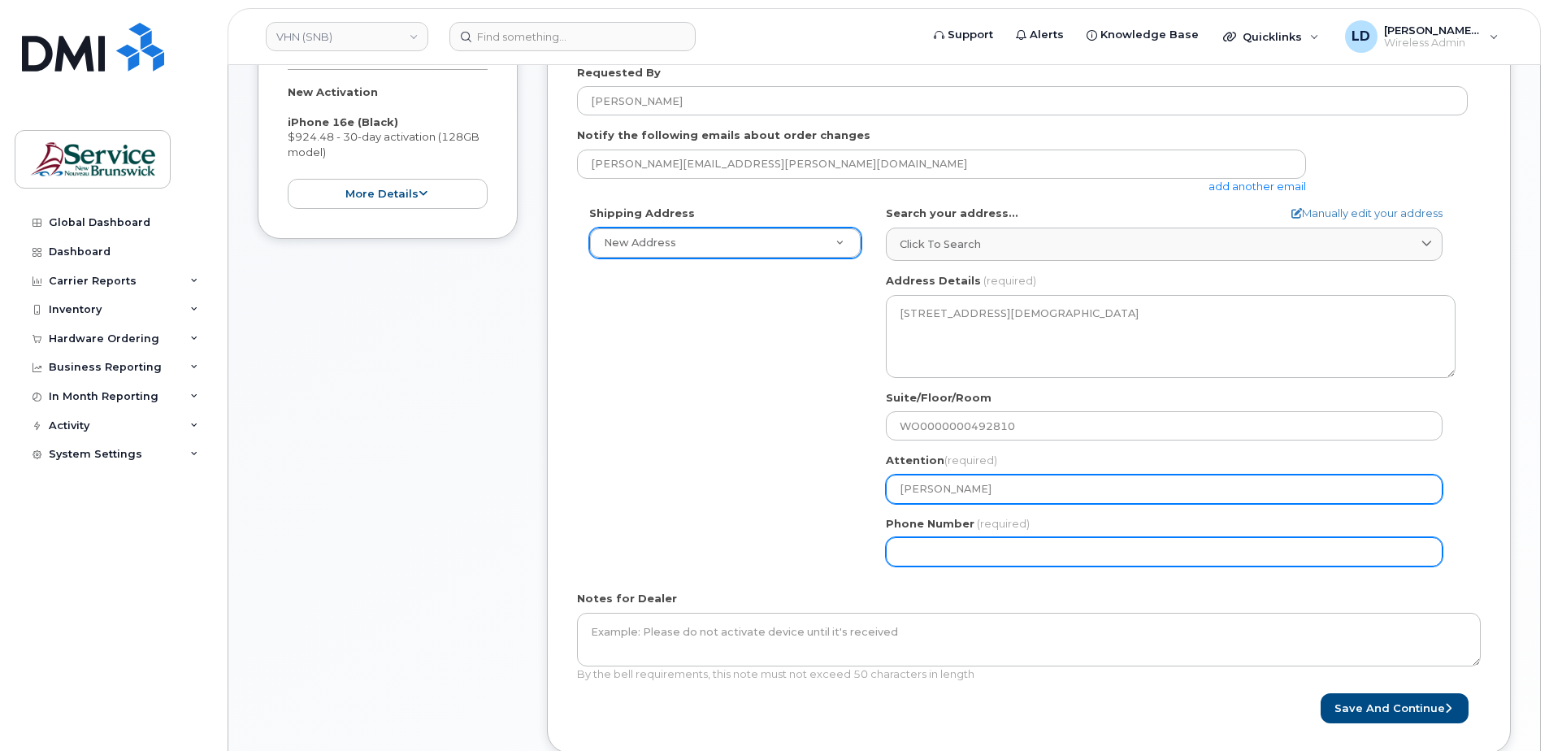
type input "5068383572"
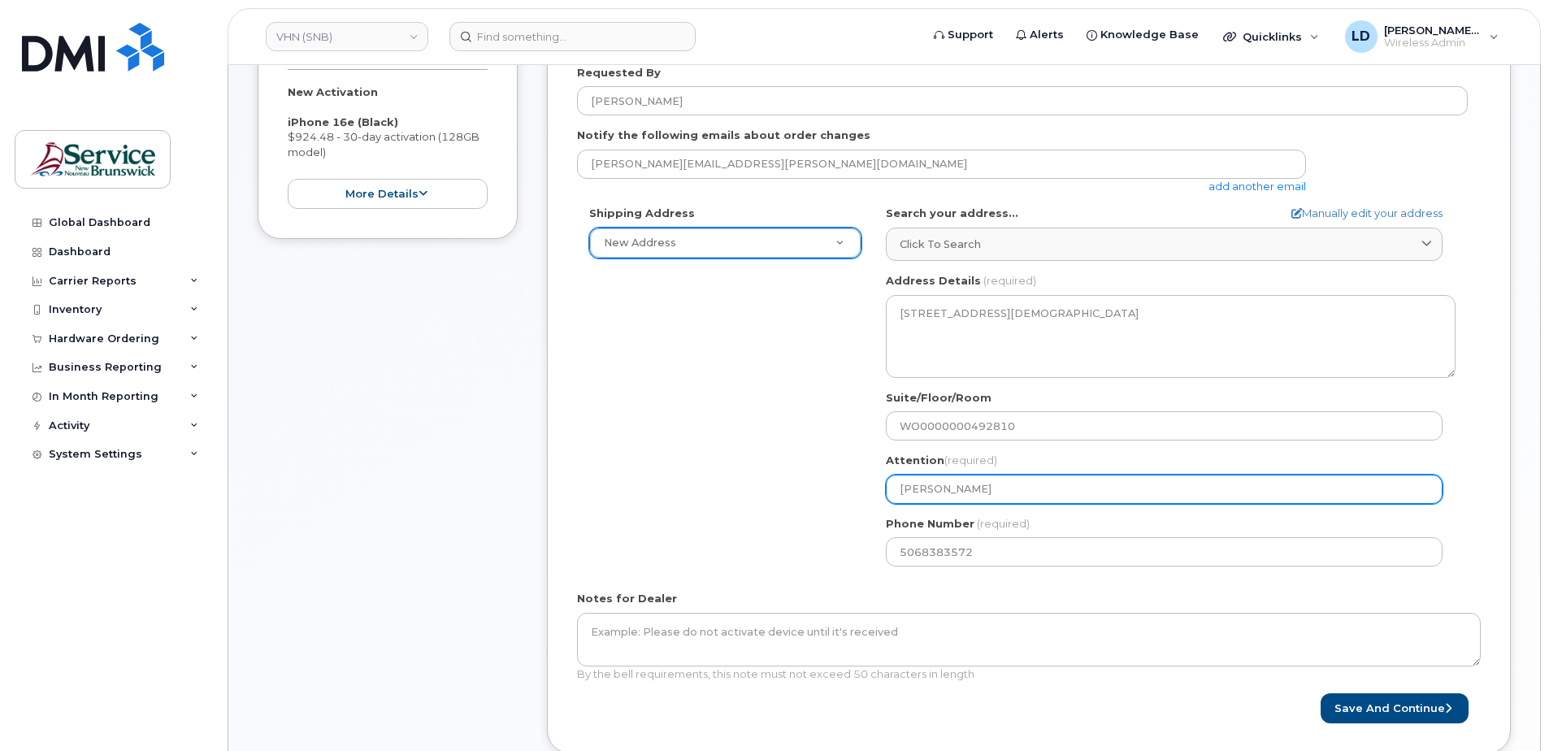
select select
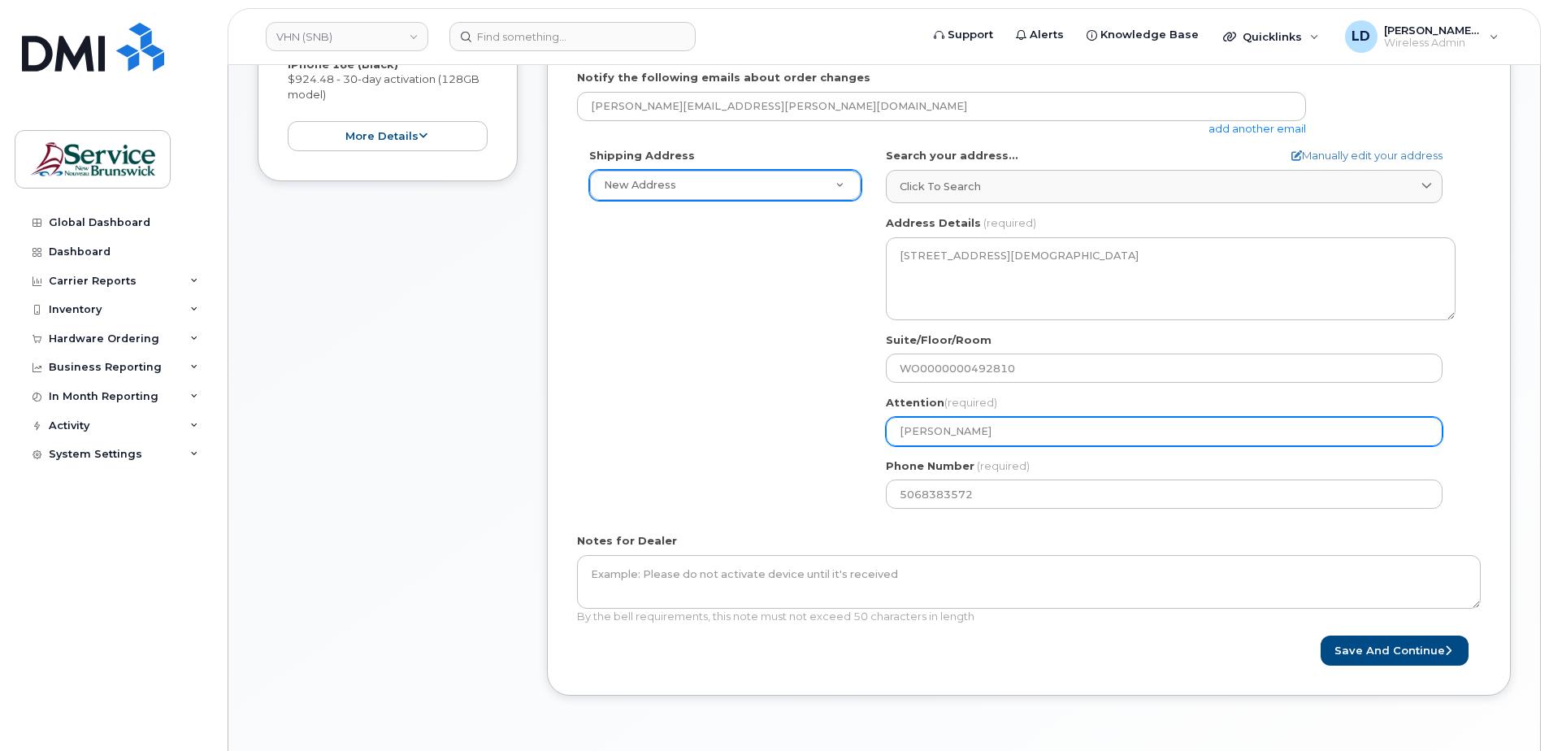
scroll to position [488, 0]
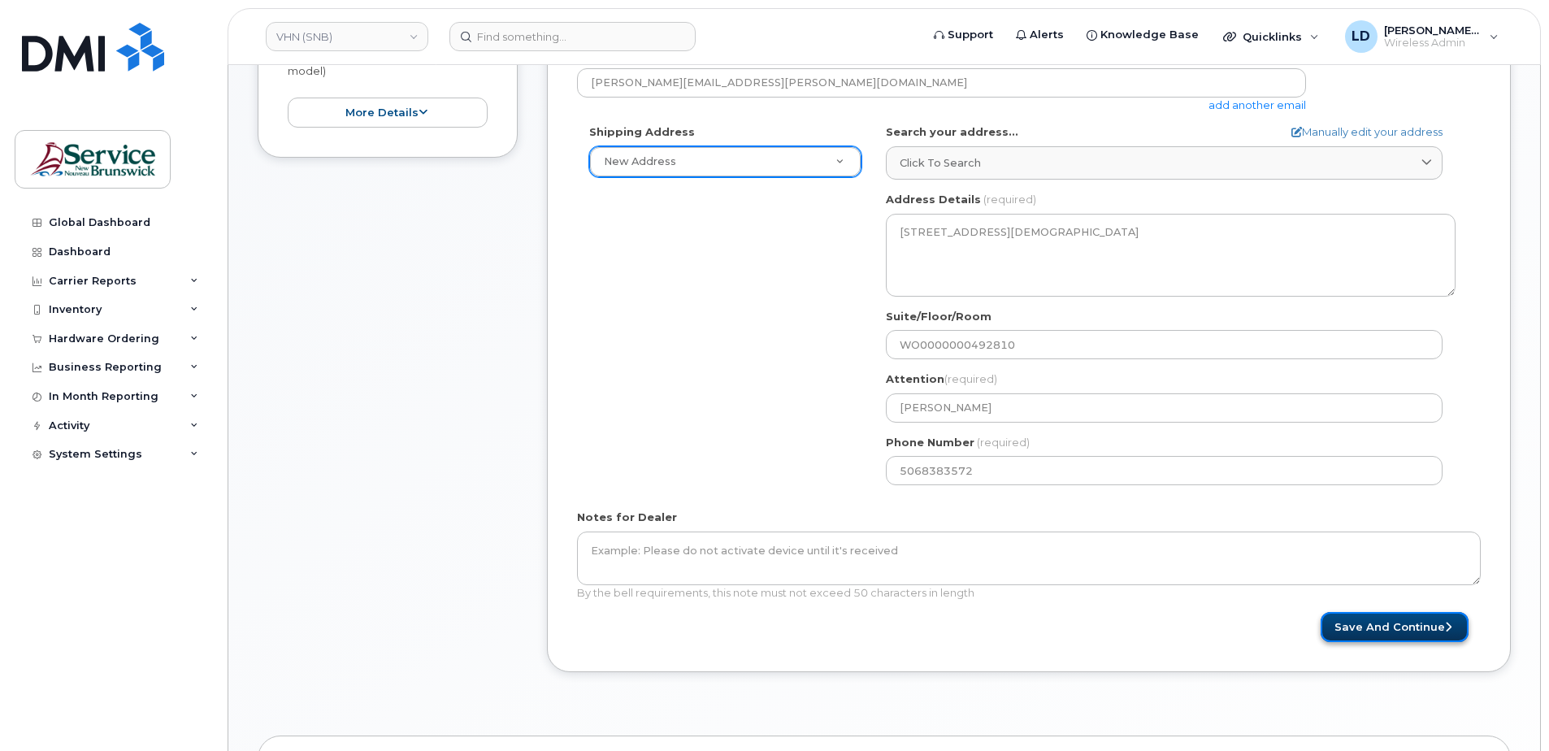
click at [1354, 627] on button "Save and Continue" at bounding box center [1395, 627] width 148 height 30
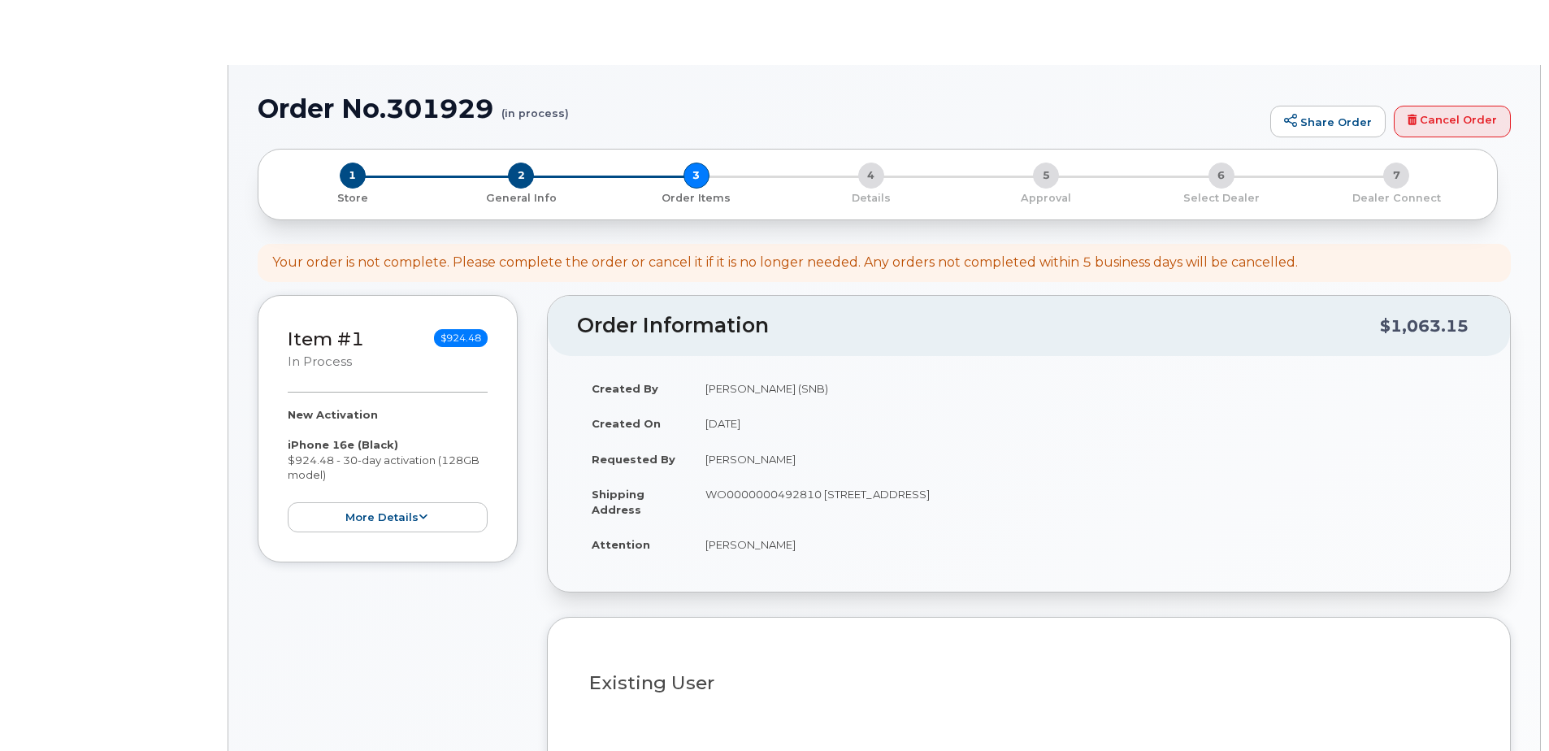
select select
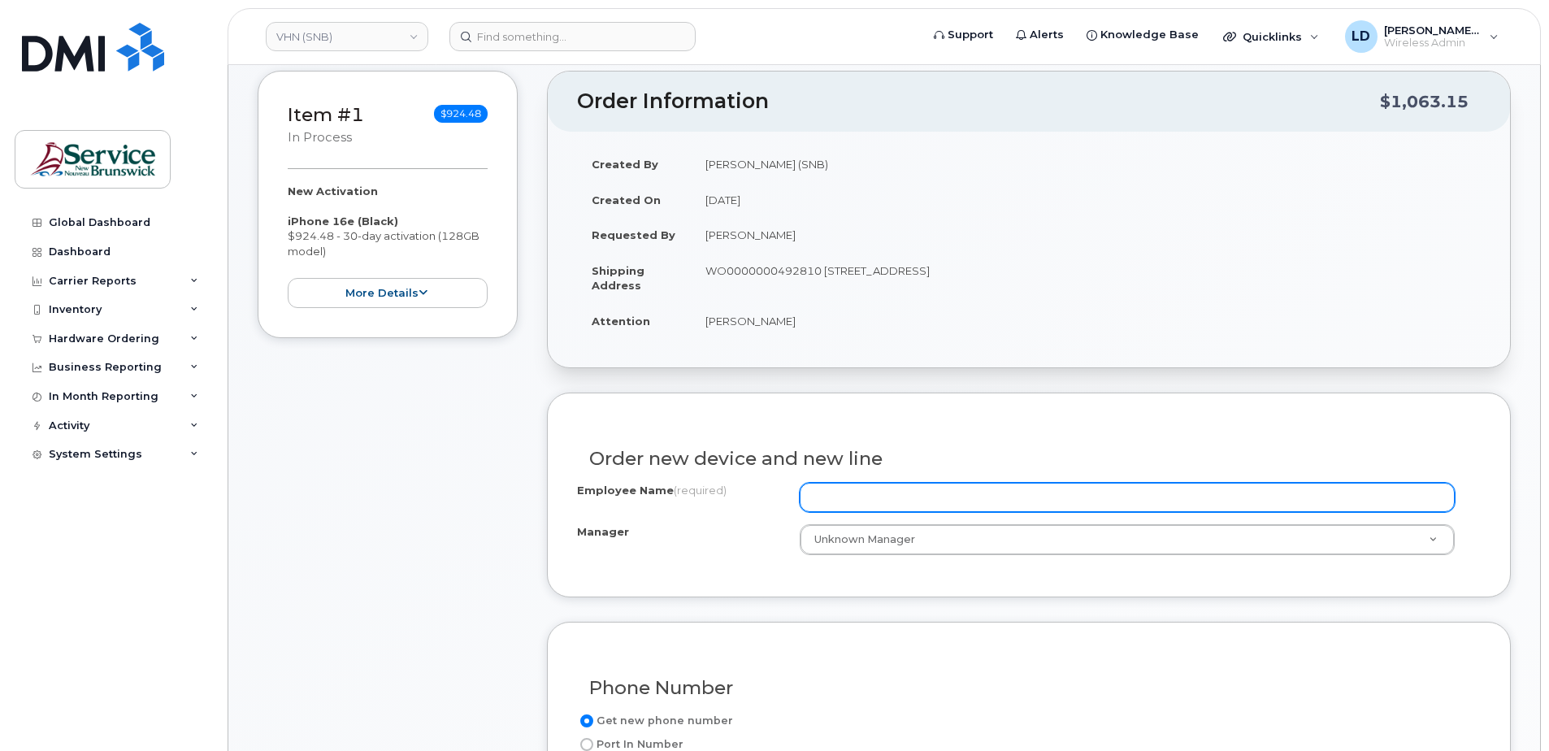
scroll to position [325, 0]
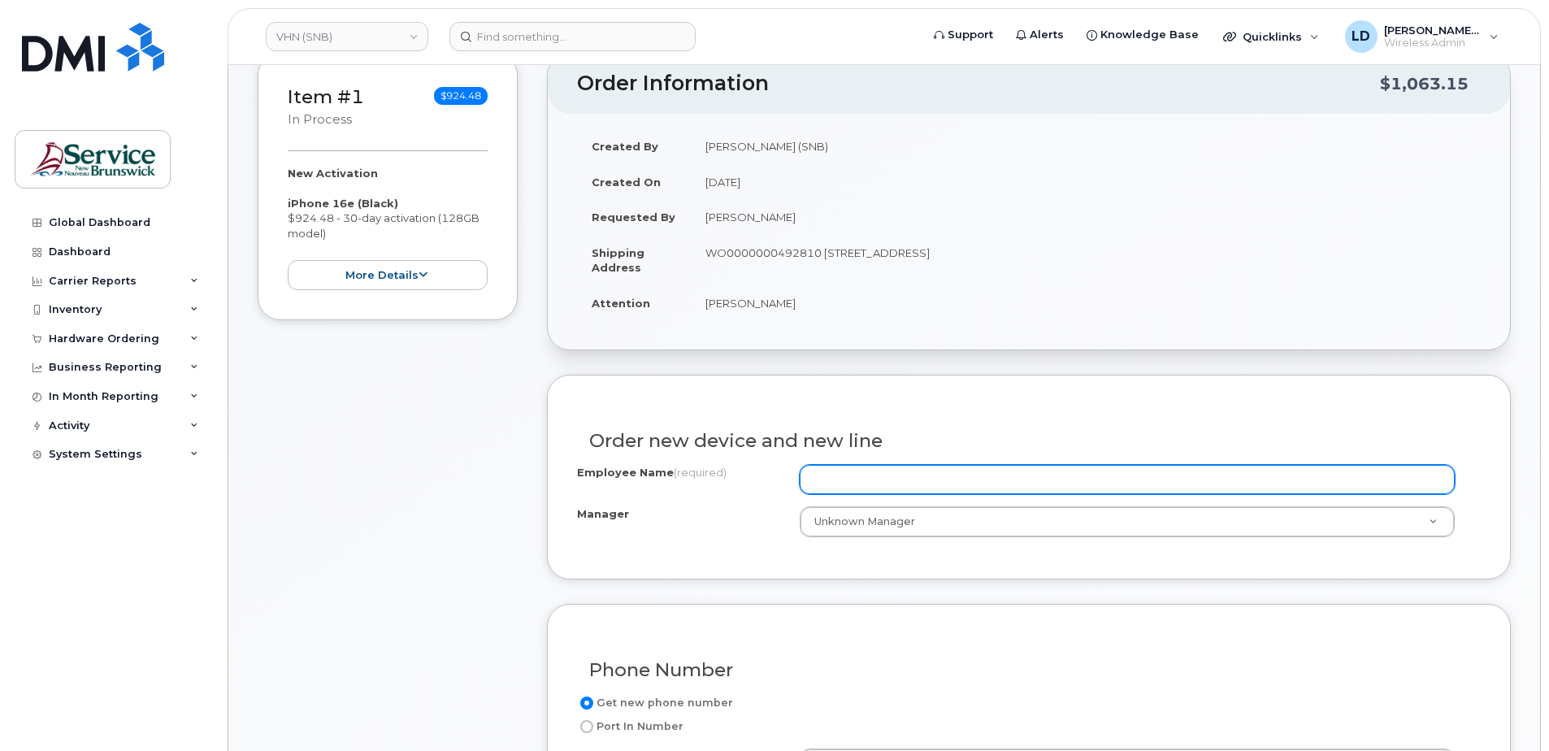
click at [877, 480] on input "Employee Name (required)" at bounding box center [1127, 479] width 655 height 29
click at [835, 480] on input "Employee Name (required)" at bounding box center [1127, 479] width 655 height 29
paste input "Dre [PERSON_NAME] [PERSON_NAME]"
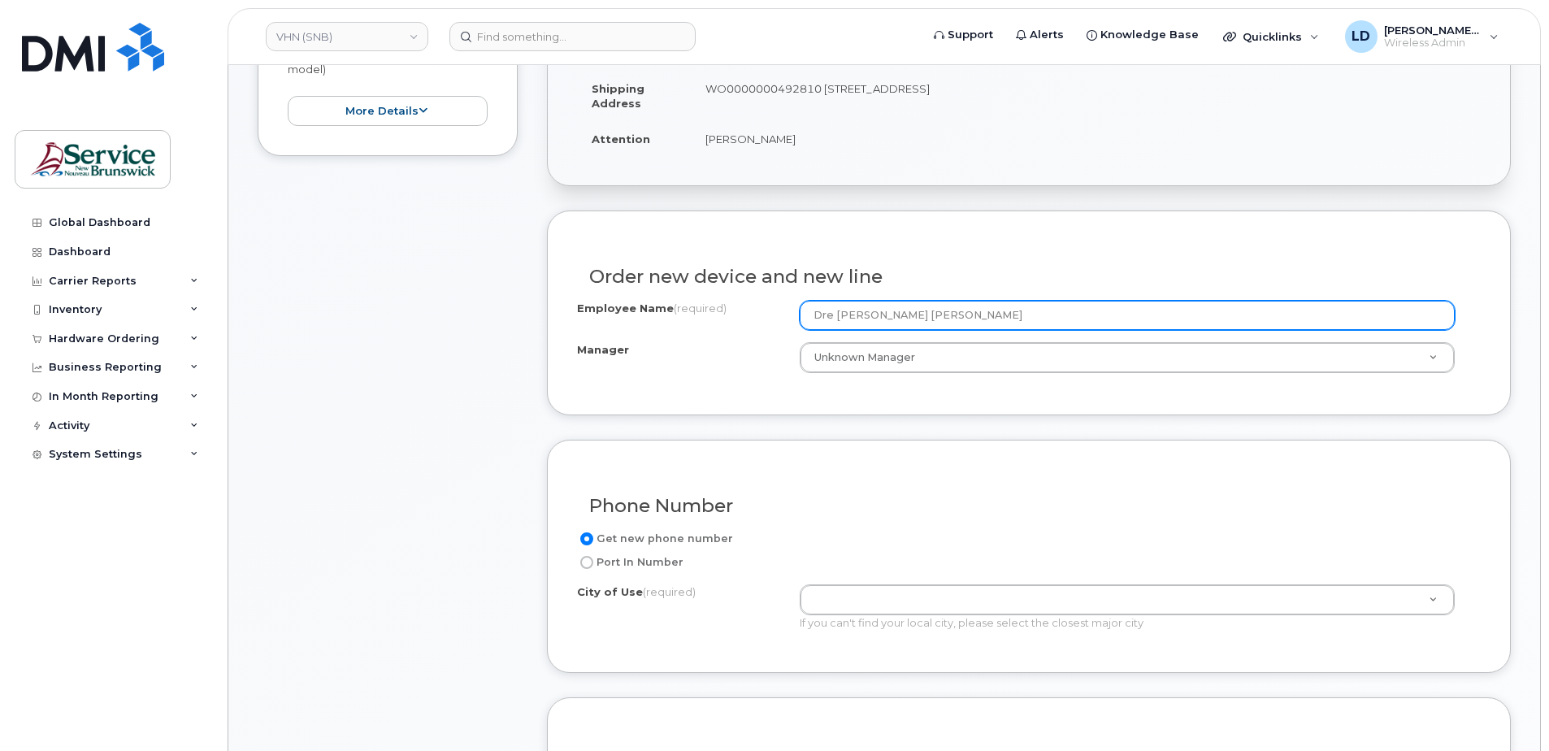
scroll to position [569, 0]
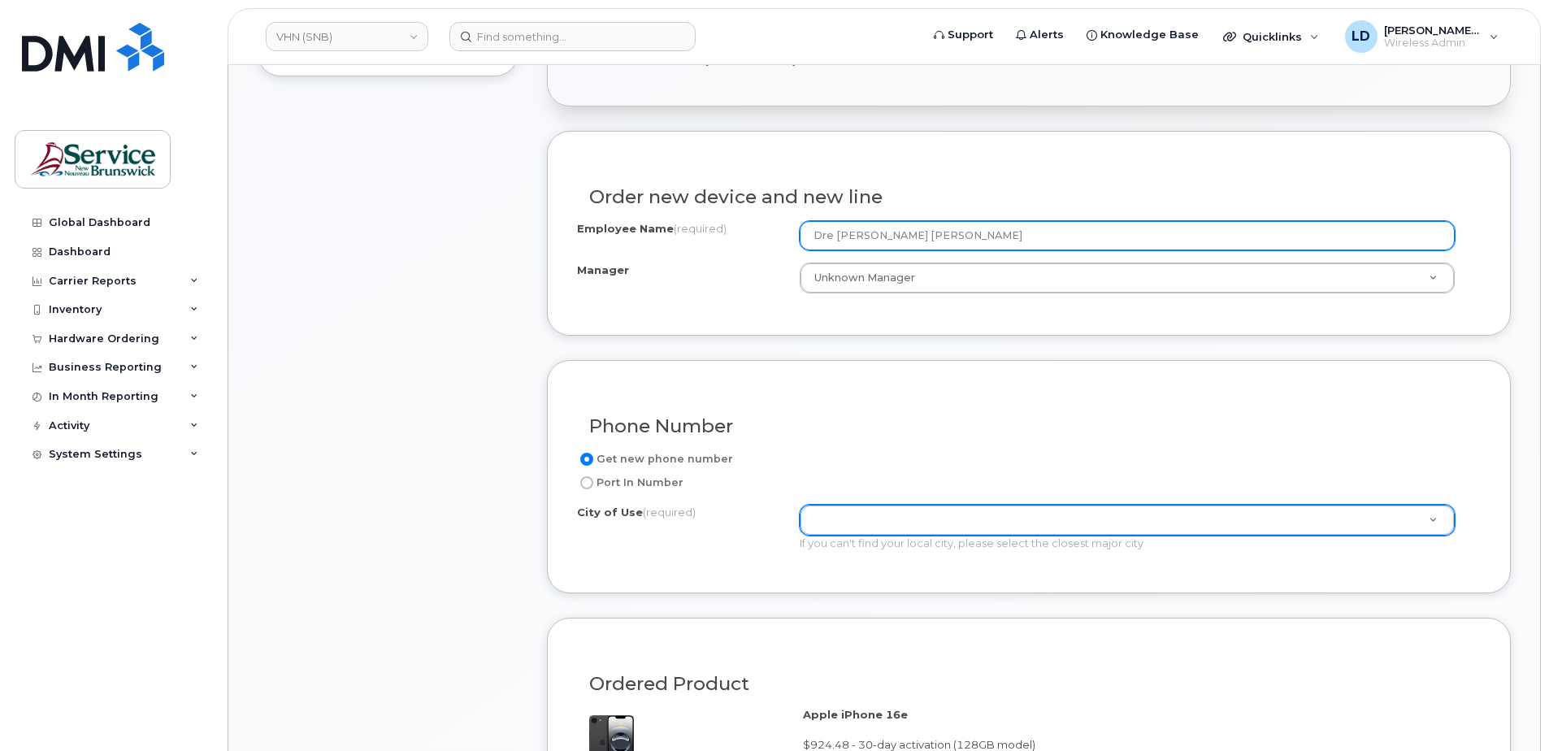
type input "Dre [PERSON_NAME] [PERSON_NAME]"
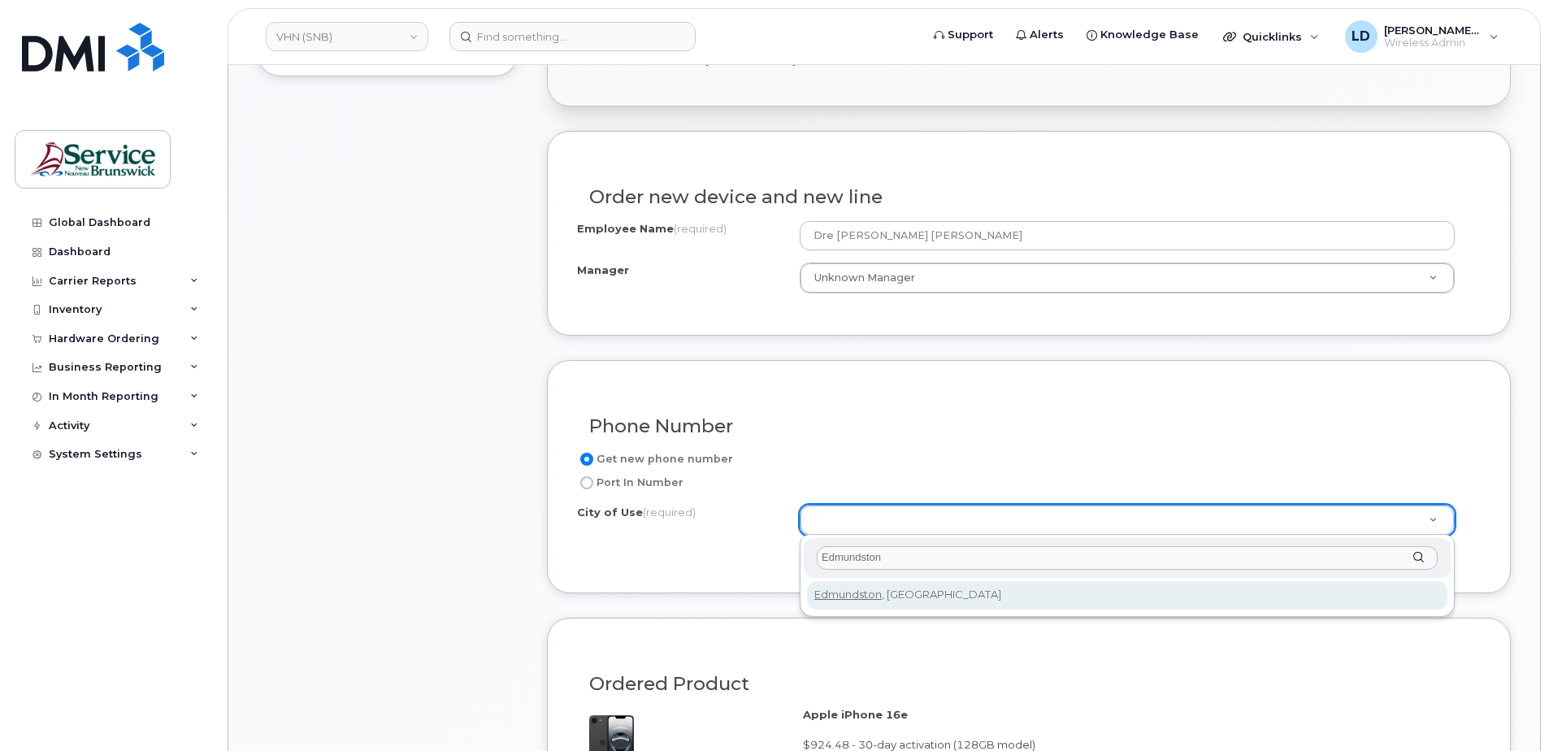
type input "Edmundston"
type input "1548"
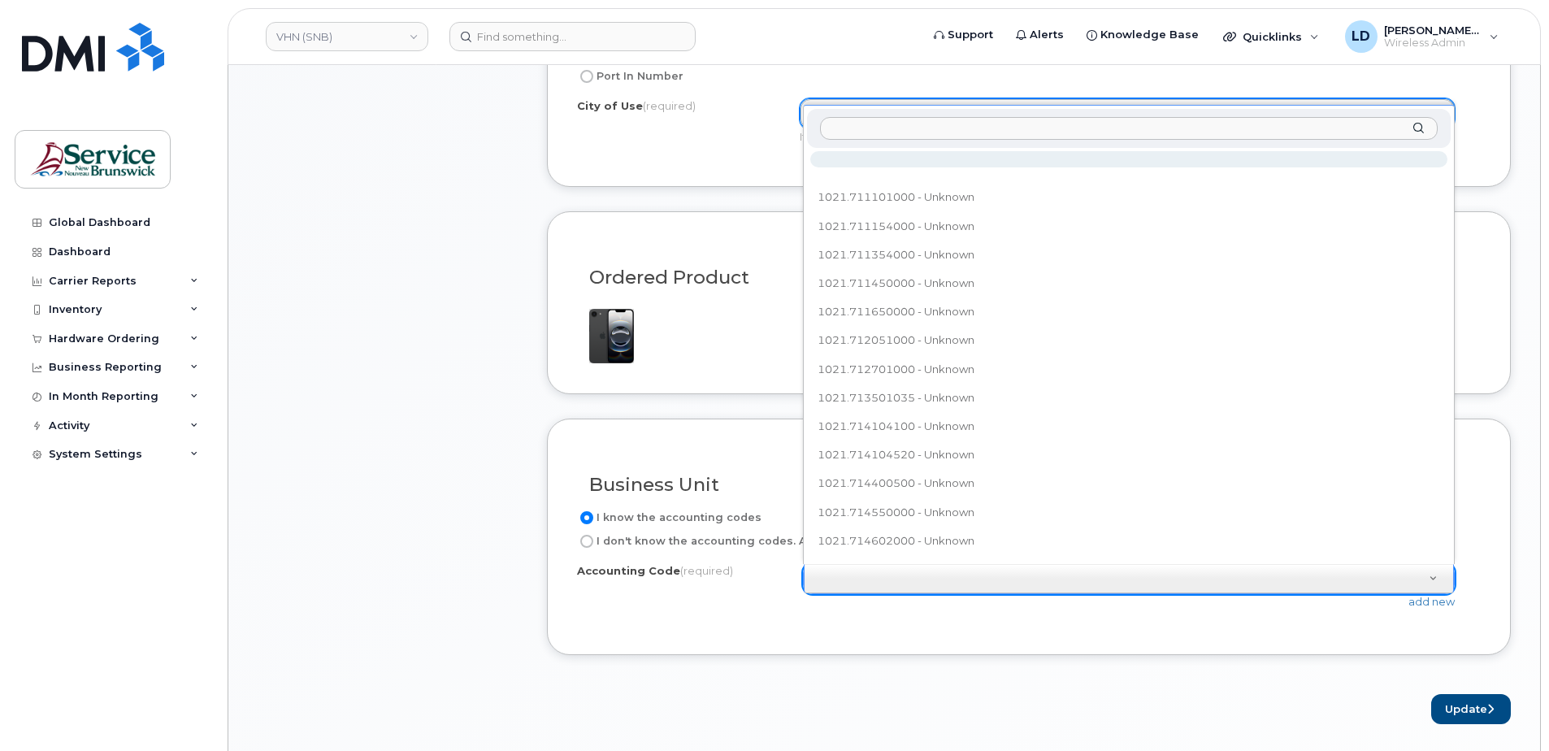
scroll to position [18, 0]
click at [841, 128] on input "text" at bounding box center [1129, 129] width 618 height 24
paste input "402.711101010"
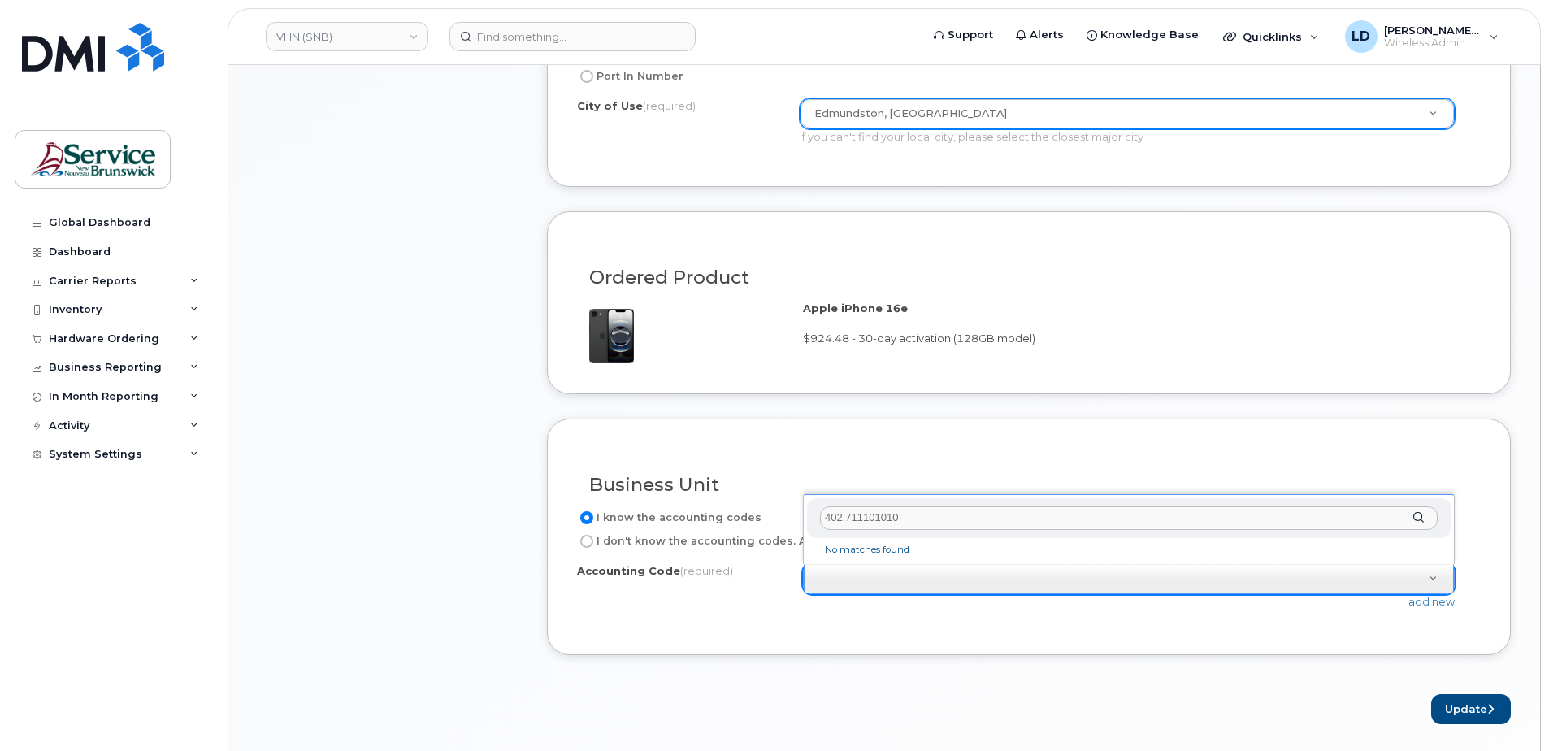
scroll to position [0, 0]
click at [842, 517] on input "402.711101010" at bounding box center [1129, 518] width 618 height 24
type input "4021.711101010"
drag, startPoint x: 915, startPoint y: 523, endPoint x: 792, endPoint y: 521, distance: 123.5
click at [788, 521] on body "VHN (SNB) Support Alerts Knowledge Base Quicklinks Suspend / Cancel Device Chan…" at bounding box center [774, 316] width 1549 height 2583
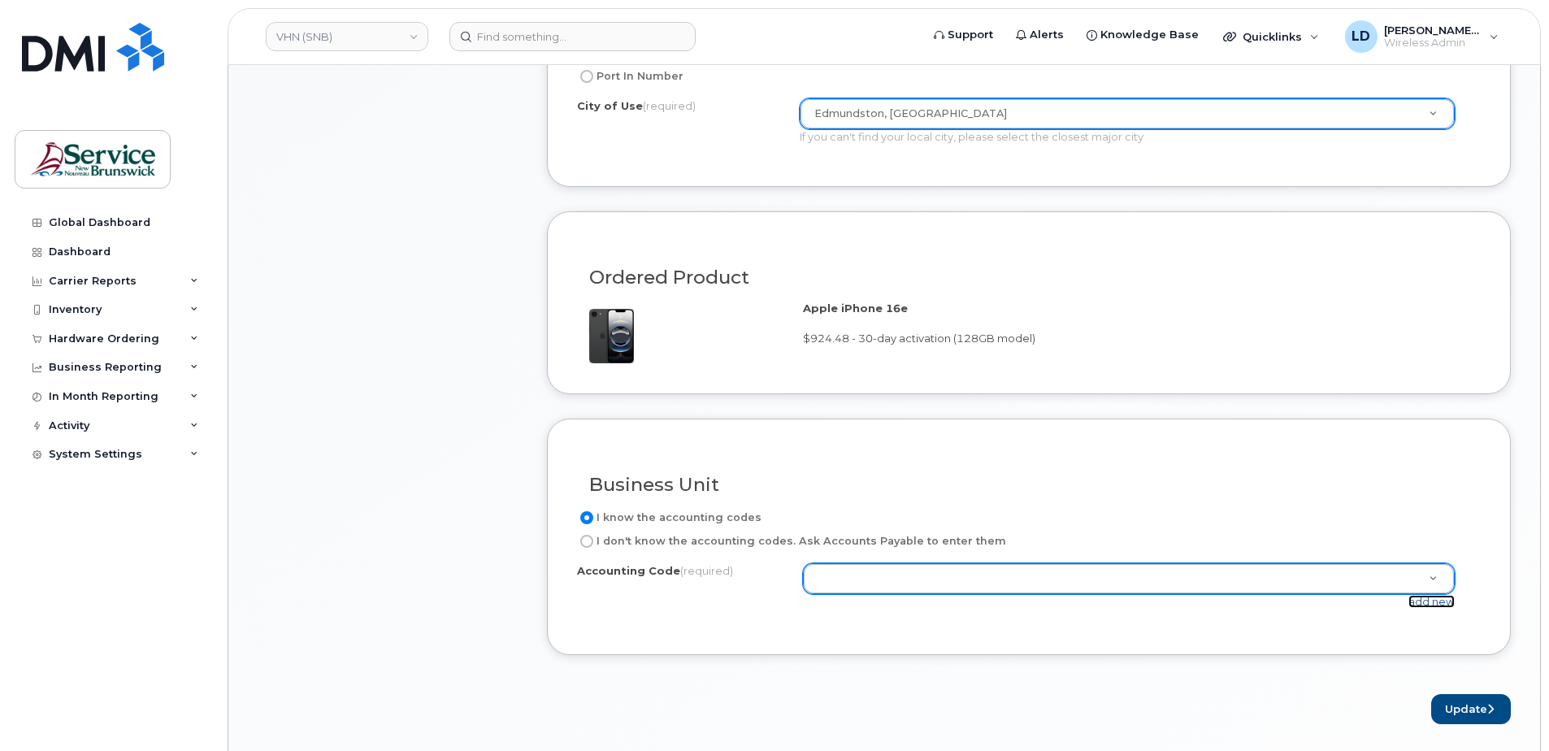
click at [1429, 601] on link "add new" at bounding box center [1431, 601] width 46 height 13
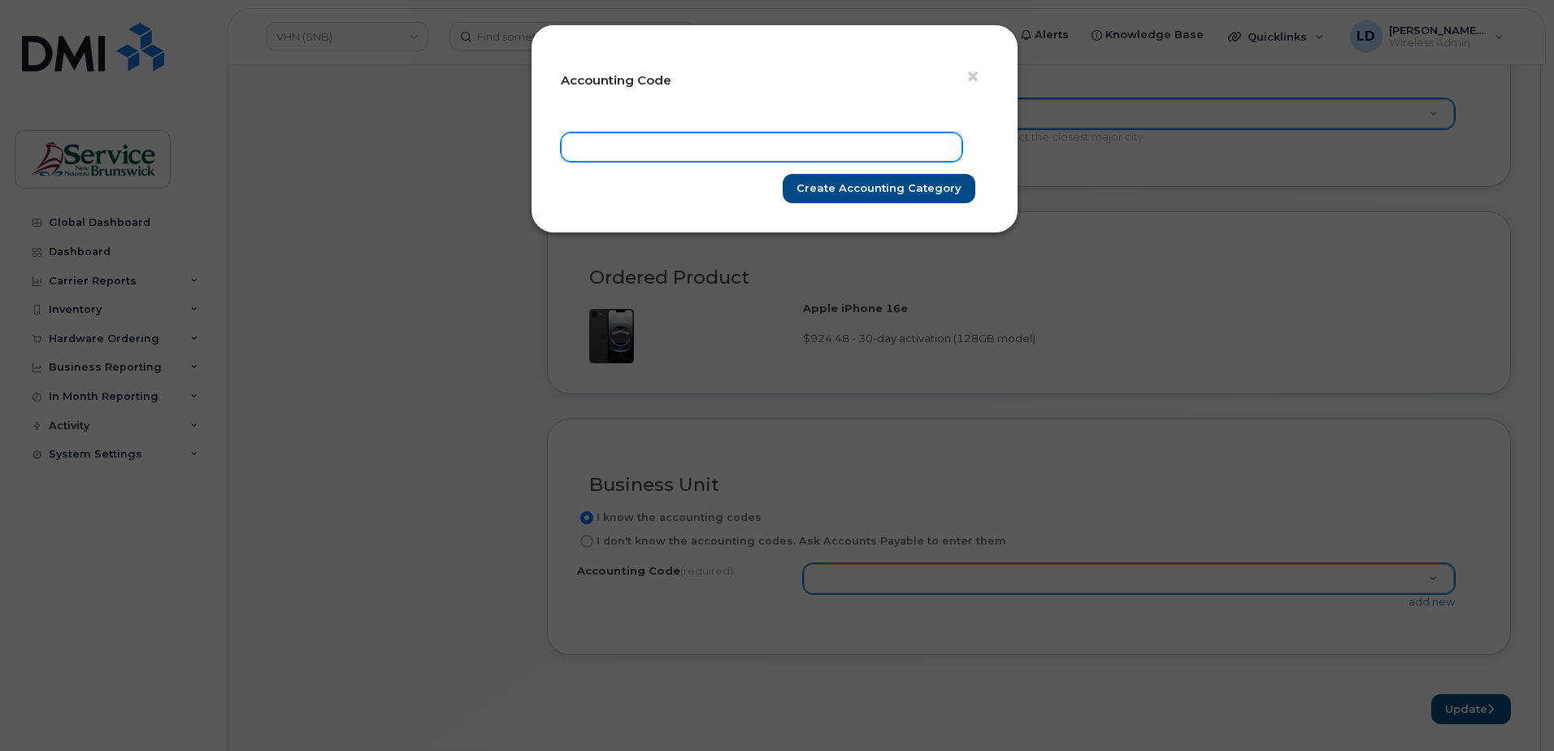
click at [603, 145] on input "text" at bounding box center [761, 146] width 401 height 29
paste input "4021.711101010"
type input "4021.711101010"
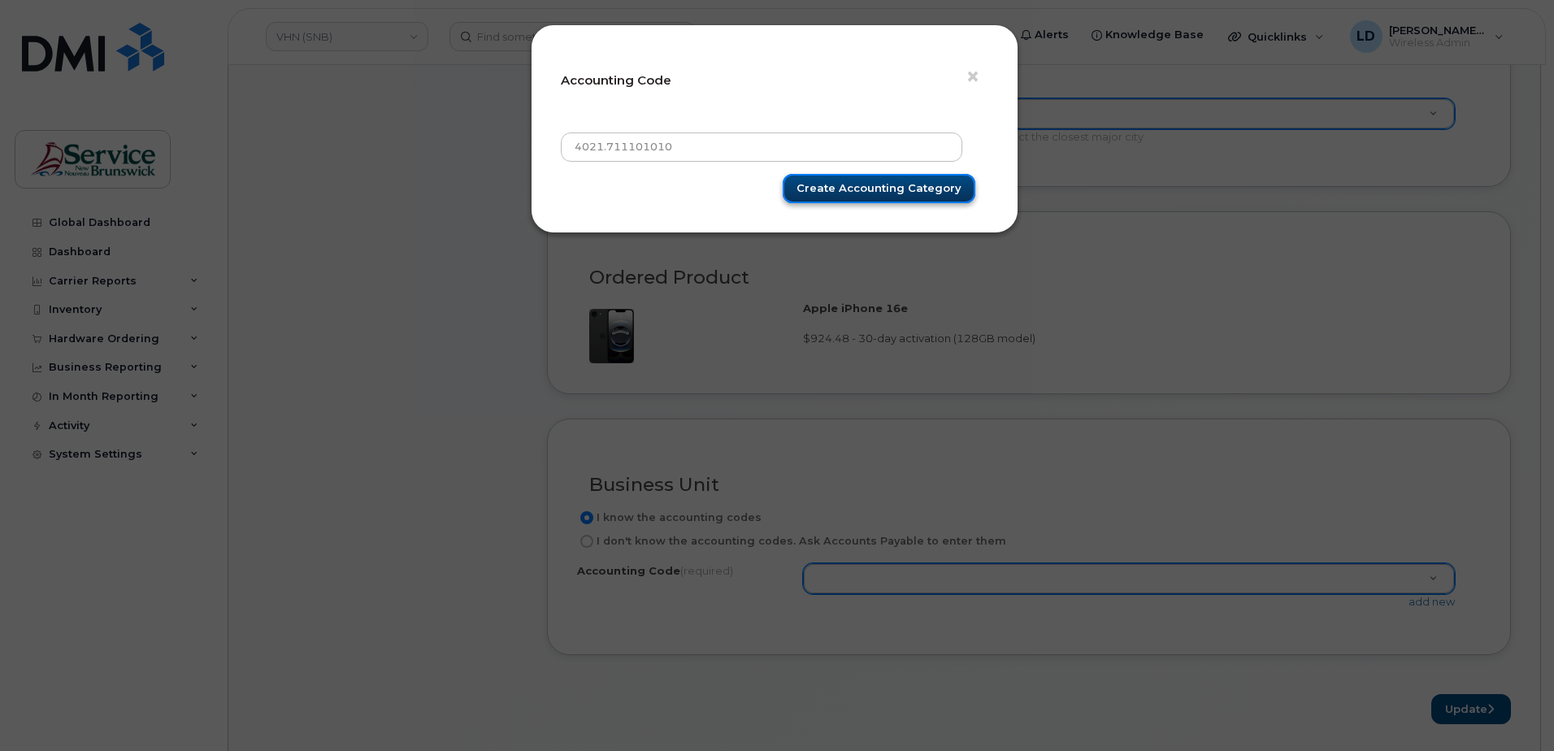
click at [847, 187] on input "Create Accounting category" at bounding box center [879, 189] width 193 height 30
type input "Create Accounting category"
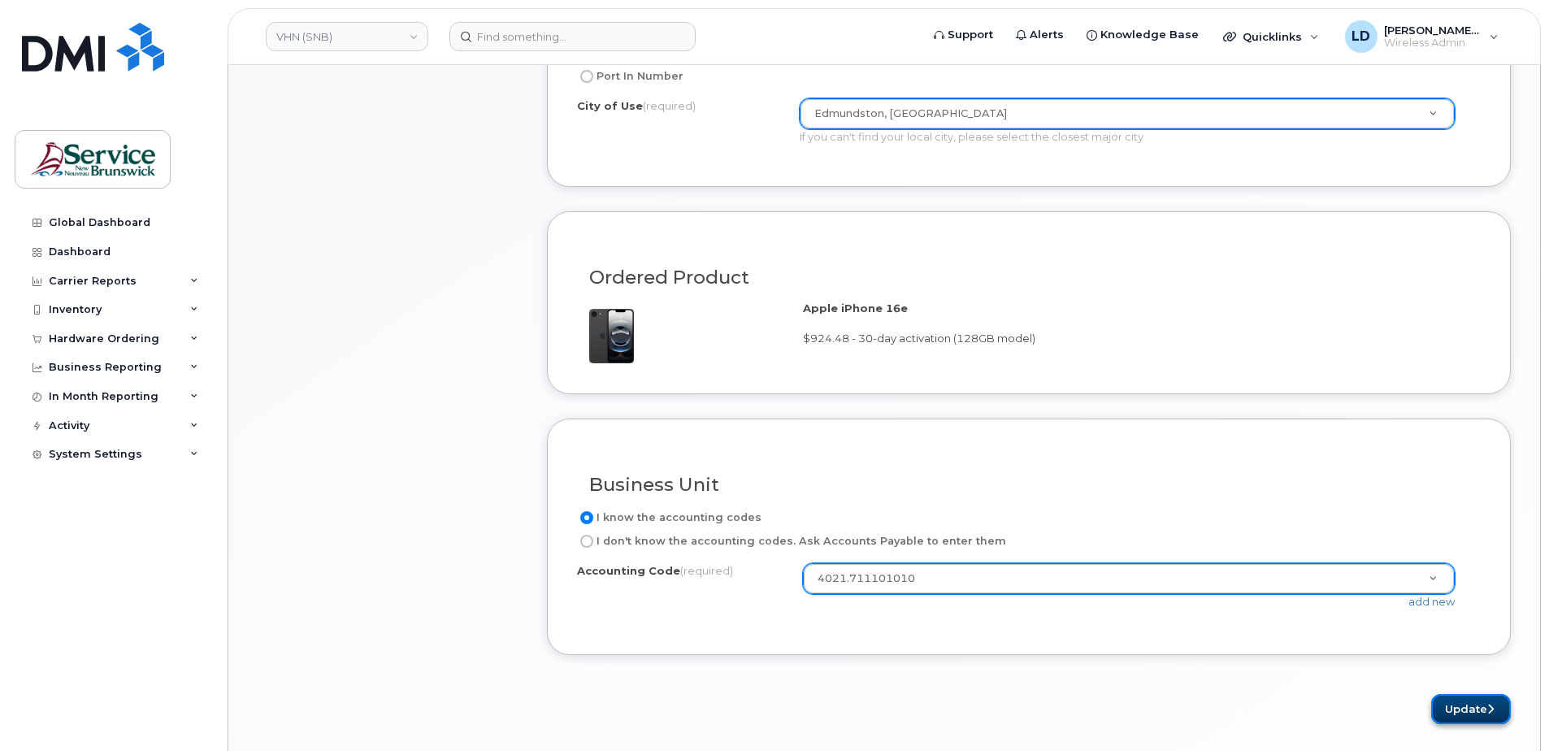
click at [1453, 703] on button "Update" at bounding box center [1471, 709] width 80 height 30
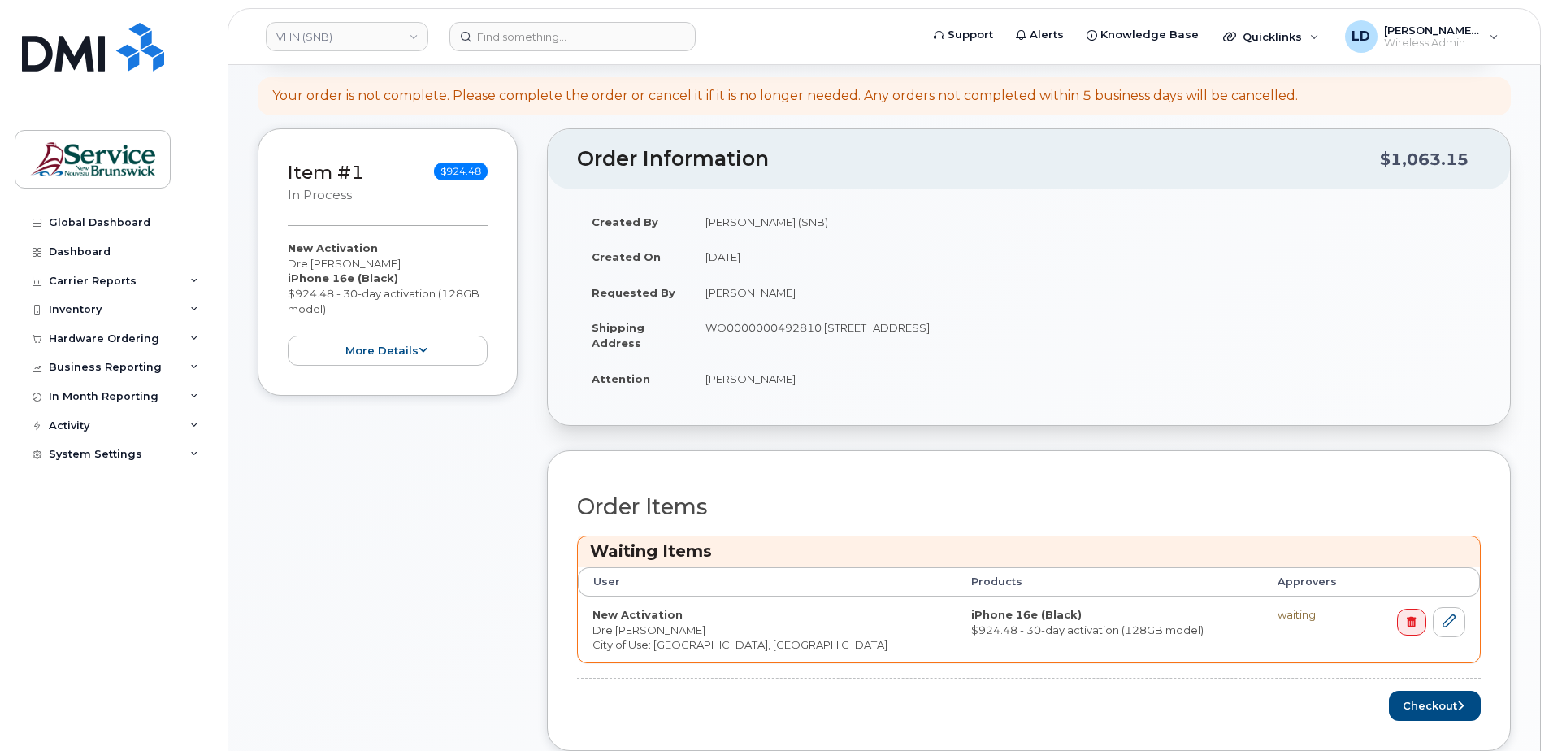
scroll to position [325, 0]
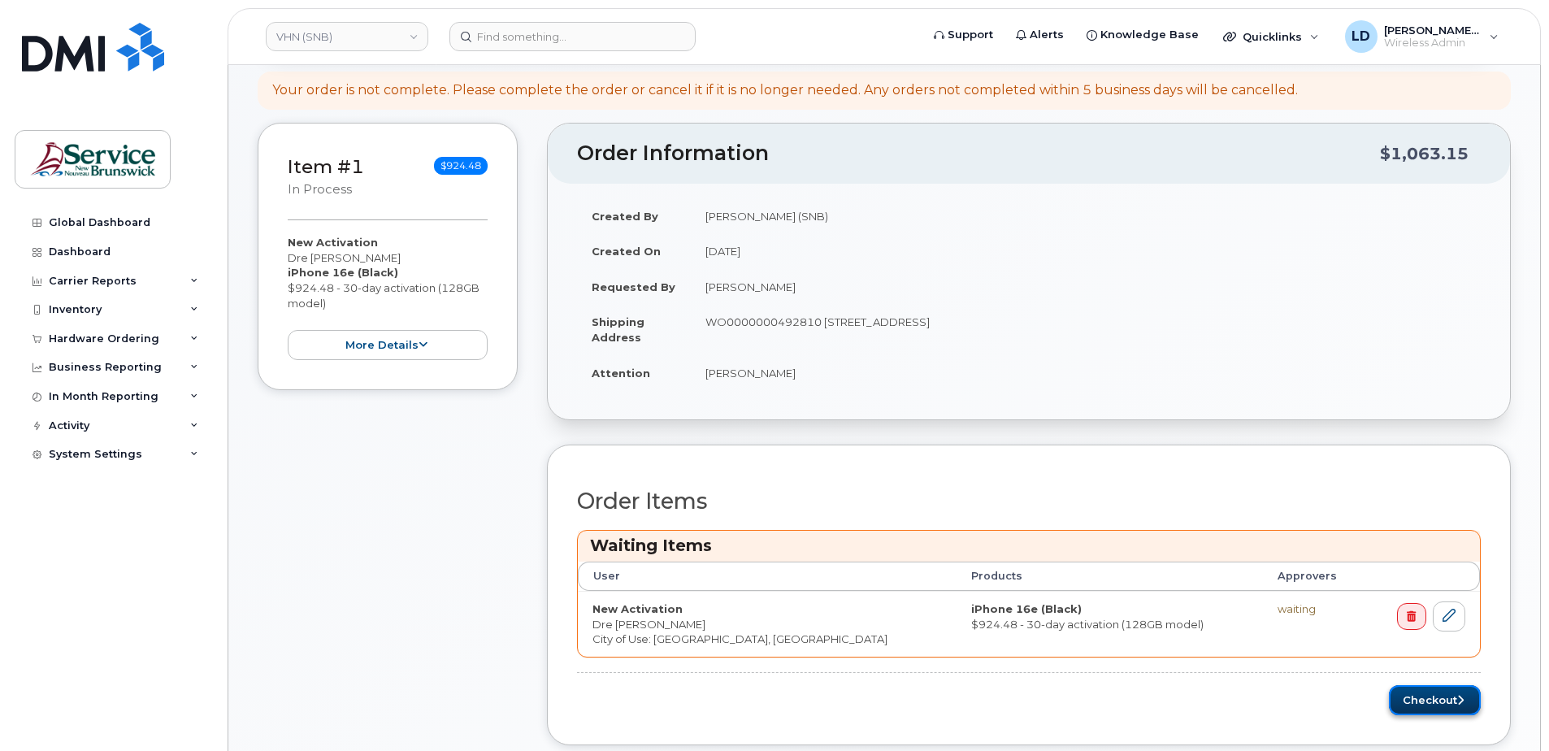
click at [1402, 693] on button "Checkout" at bounding box center [1435, 700] width 92 height 30
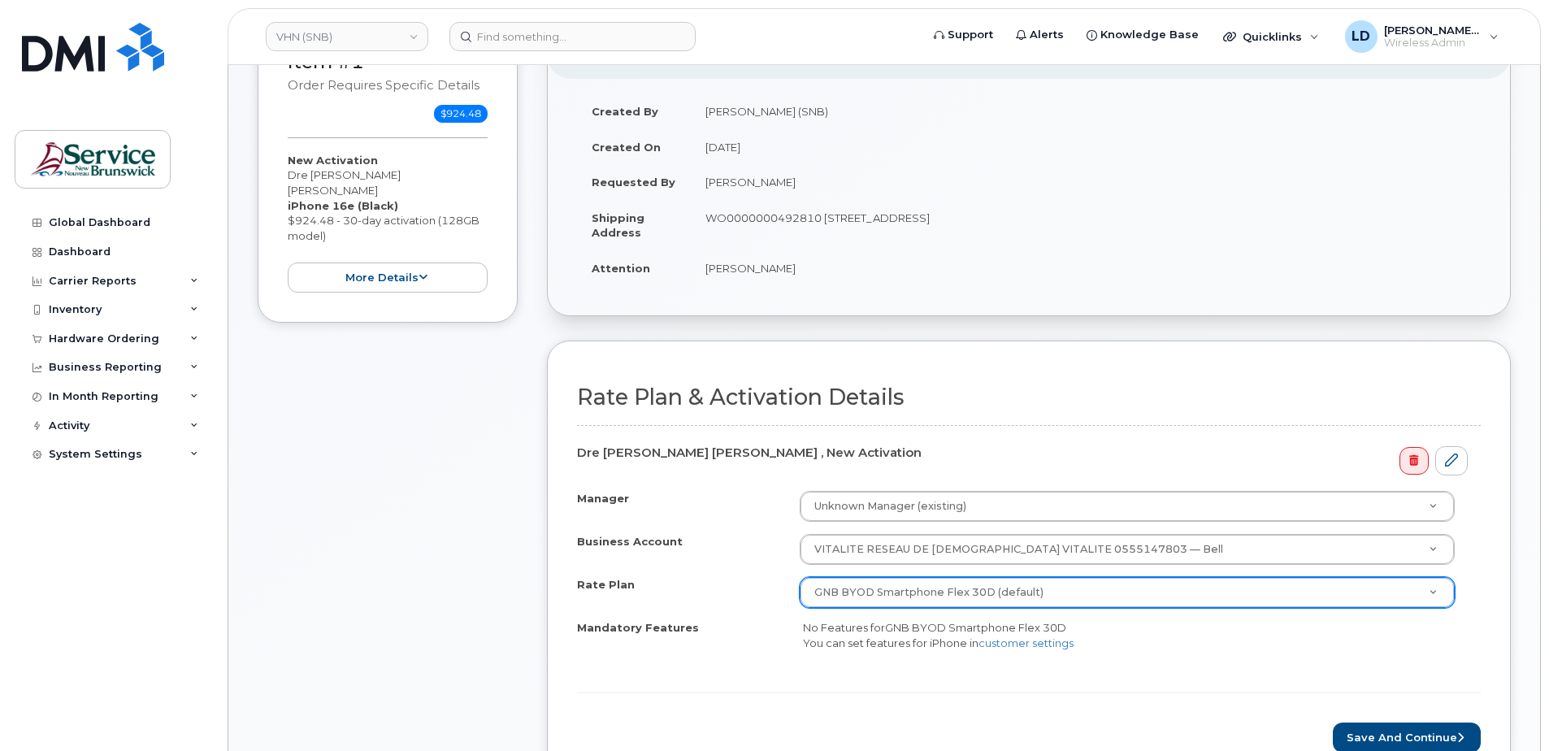
scroll to position [406, 0]
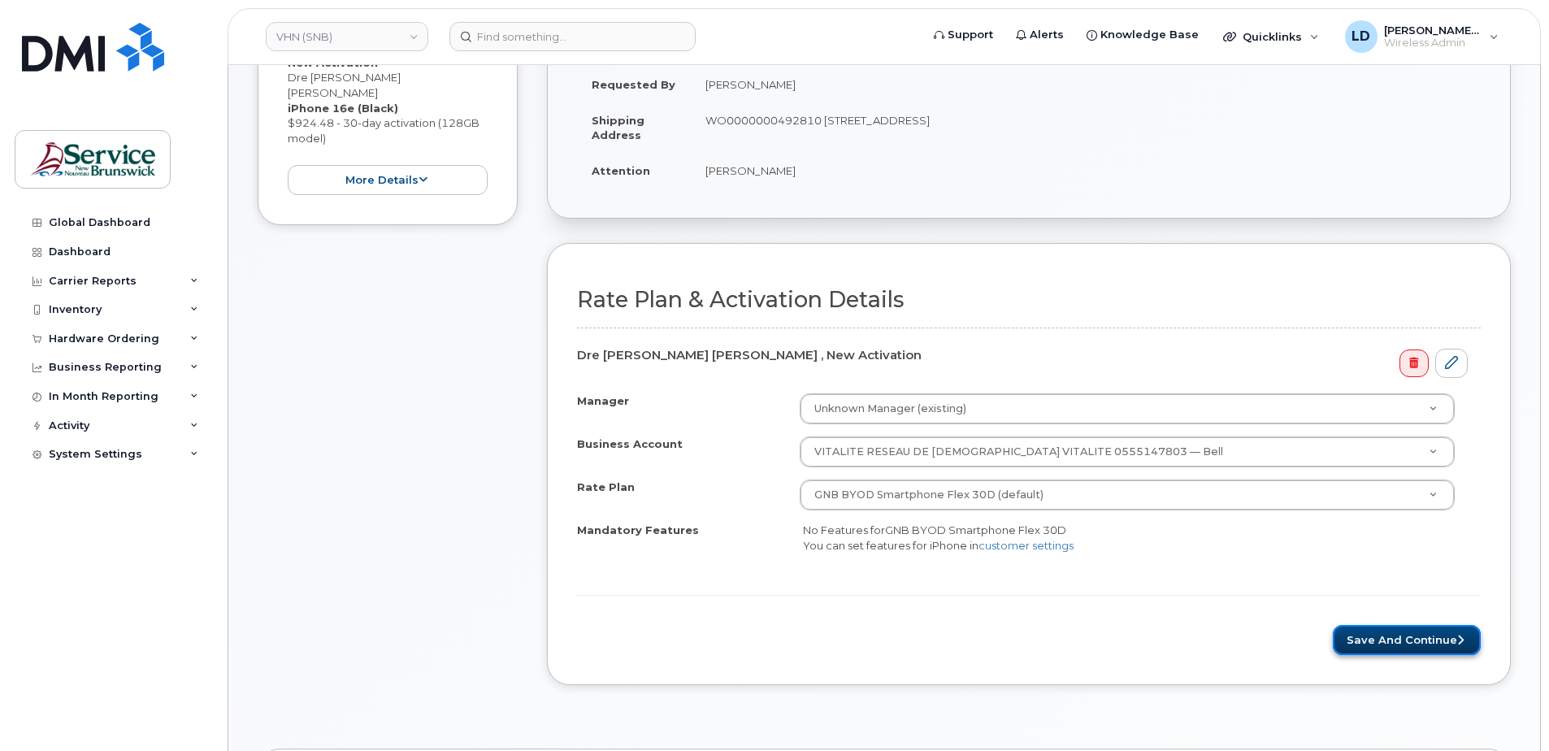
click at [1386, 636] on button "Save and Continue" at bounding box center [1407, 640] width 148 height 30
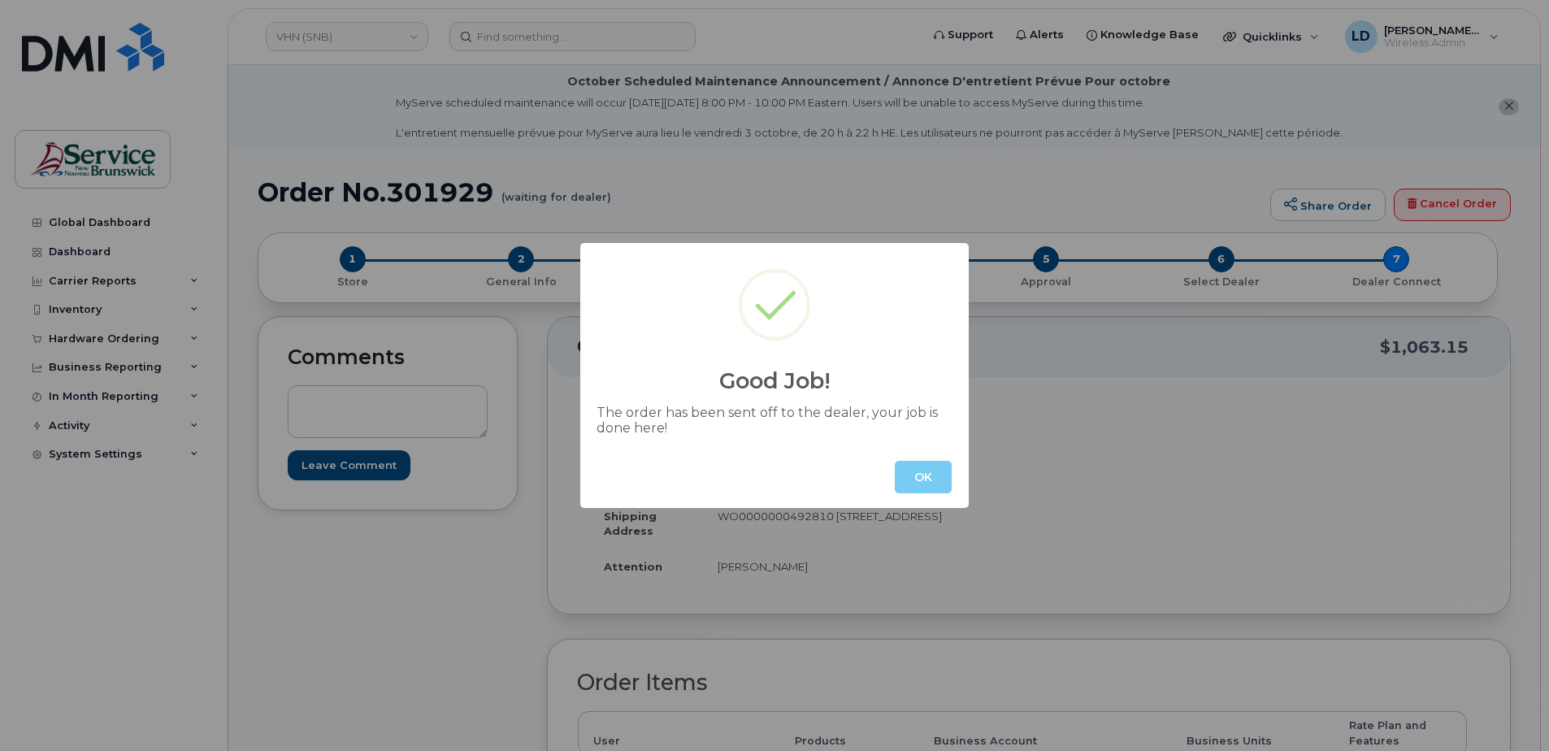
click at [916, 472] on button "OK" at bounding box center [923, 477] width 57 height 33
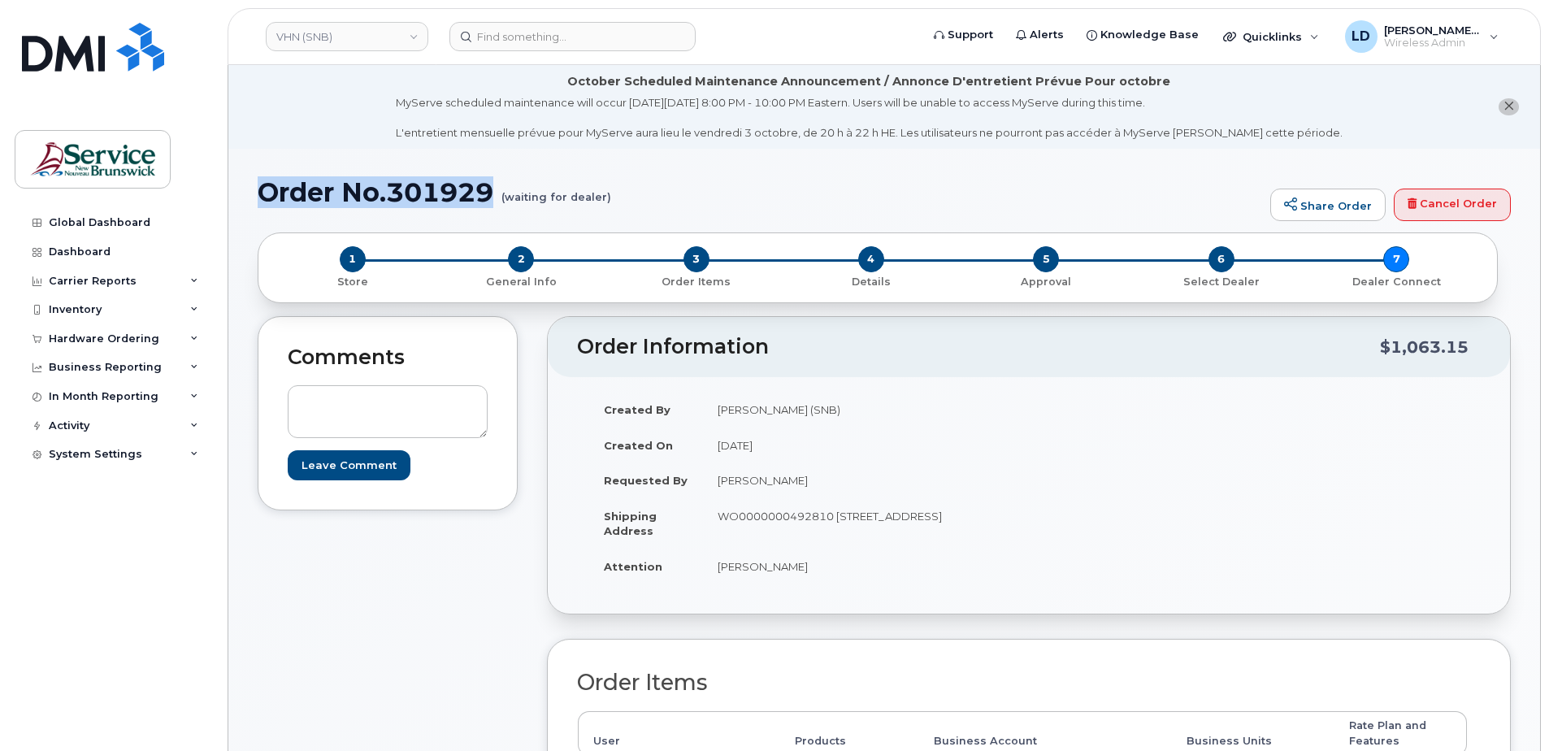
drag, startPoint x: 261, startPoint y: 190, endPoint x: 491, endPoint y: 193, distance: 230.0
click at [491, 193] on h1 "Order No.301929 (waiting for dealer)" at bounding box center [760, 192] width 1004 height 28
drag, startPoint x: 491, startPoint y: 193, endPoint x: 477, endPoint y: 191, distance: 14.0
copy h1 "Order No.301929"
